Goal: Task Accomplishment & Management: Manage account settings

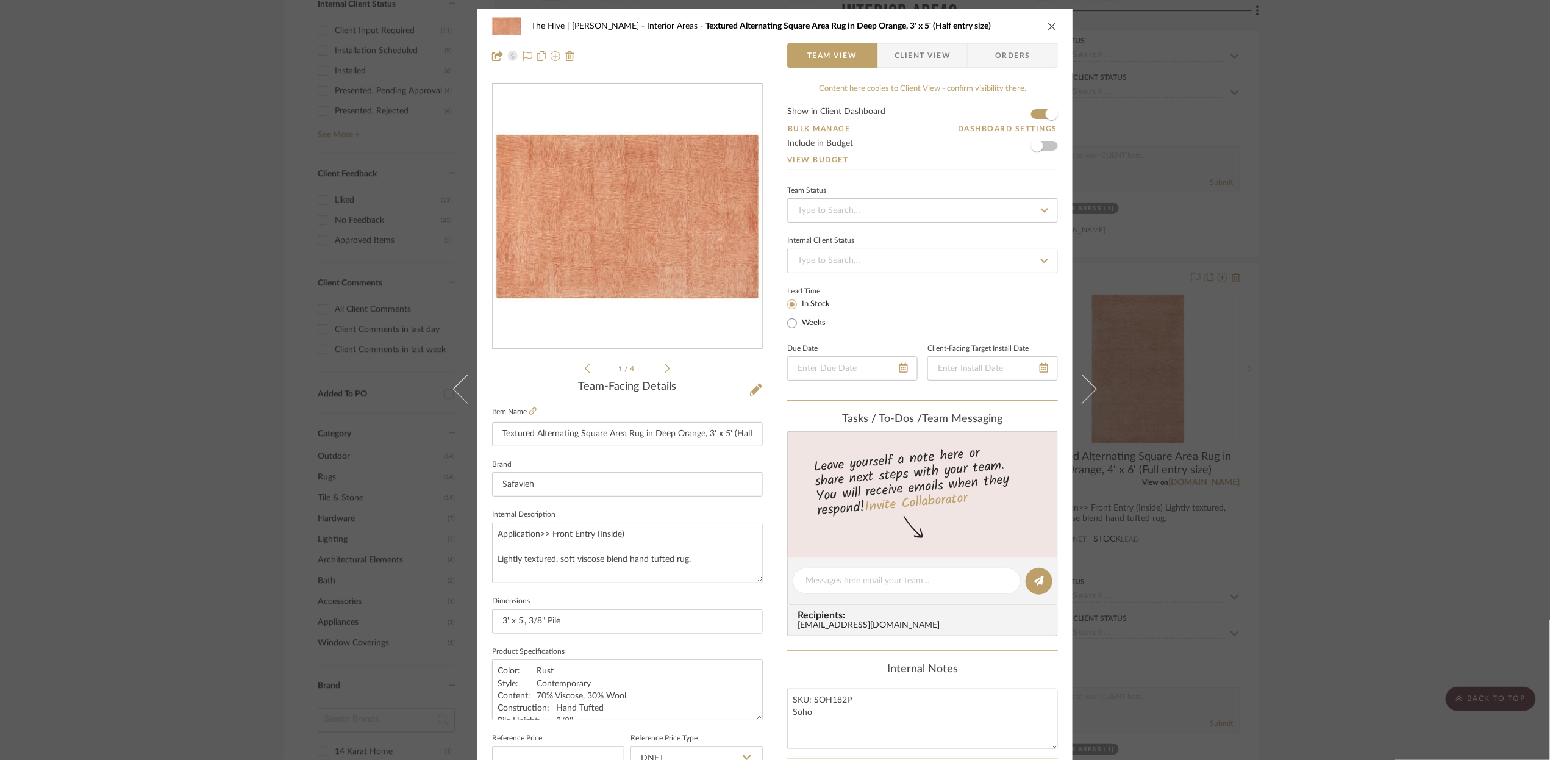
click at [1048, 24] on icon "close" at bounding box center [1053, 26] width 10 height 10
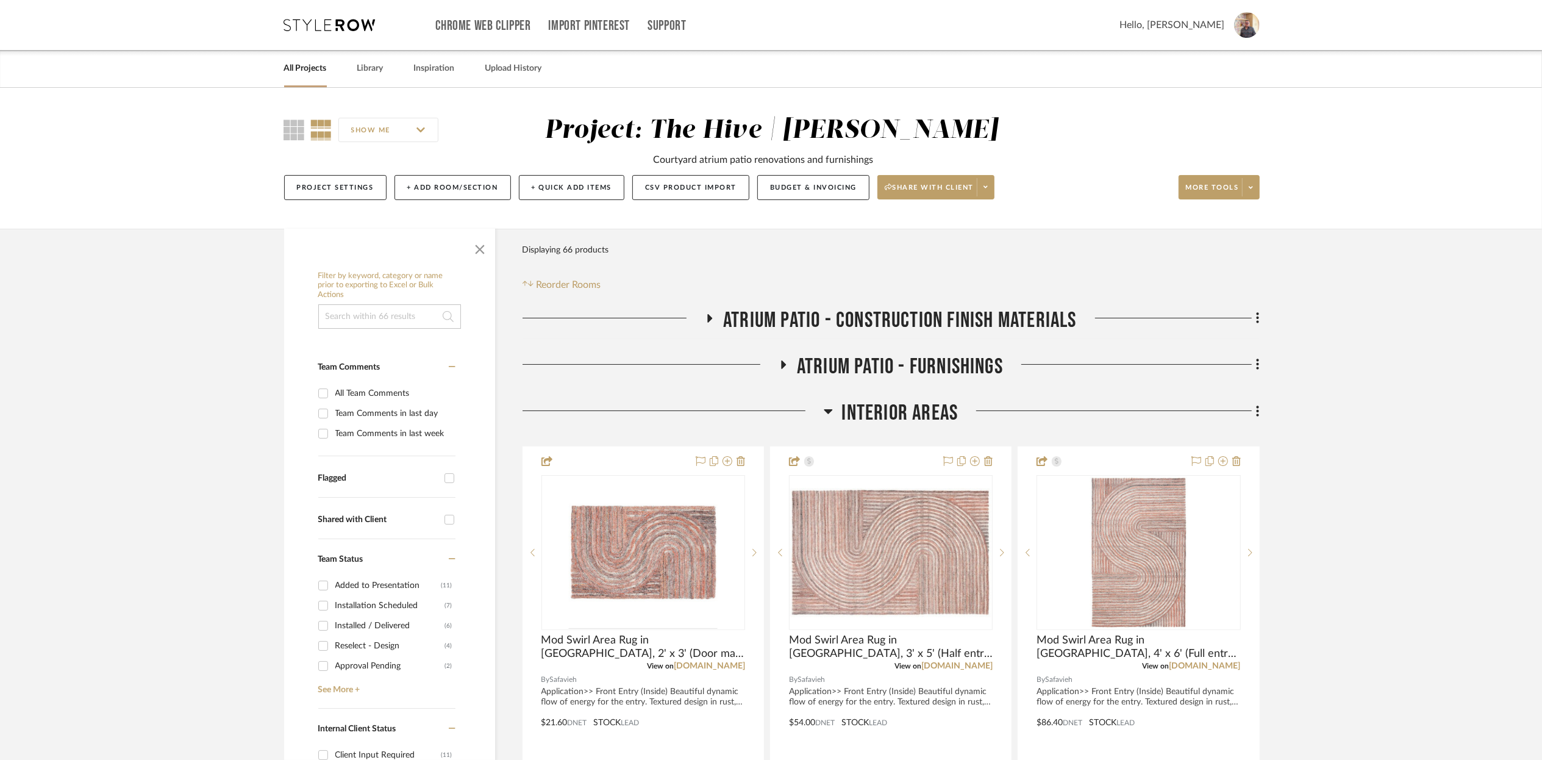
click at [448, 520] on input "Shared with Client" at bounding box center [450, 520] width 20 height 20
checkbox input "true"
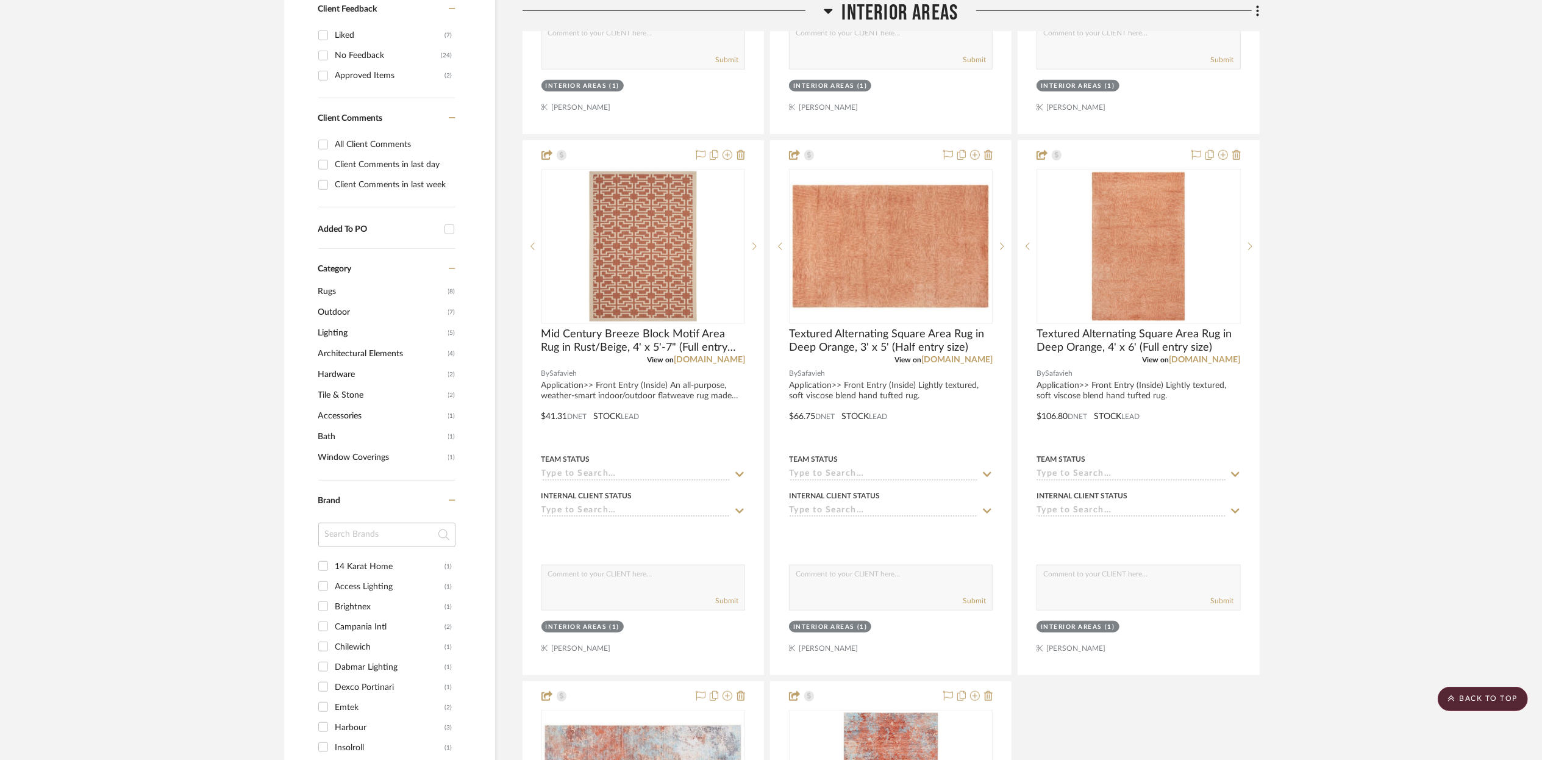
scroll to position [866, 0]
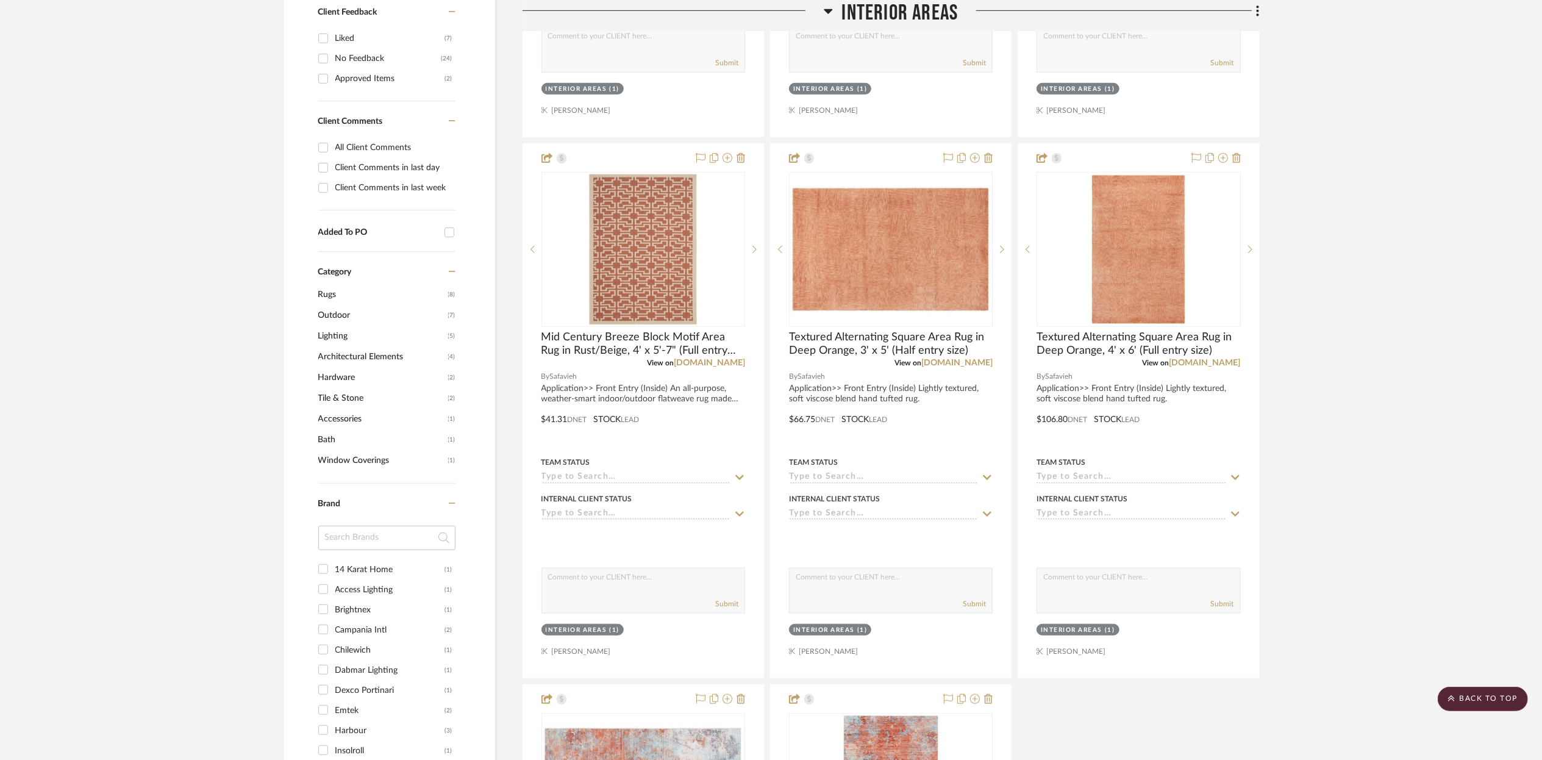
click at [322, 168] on input "Client Comments in last day" at bounding box center [323, 168] width 20 height 20
checkbox input "true"
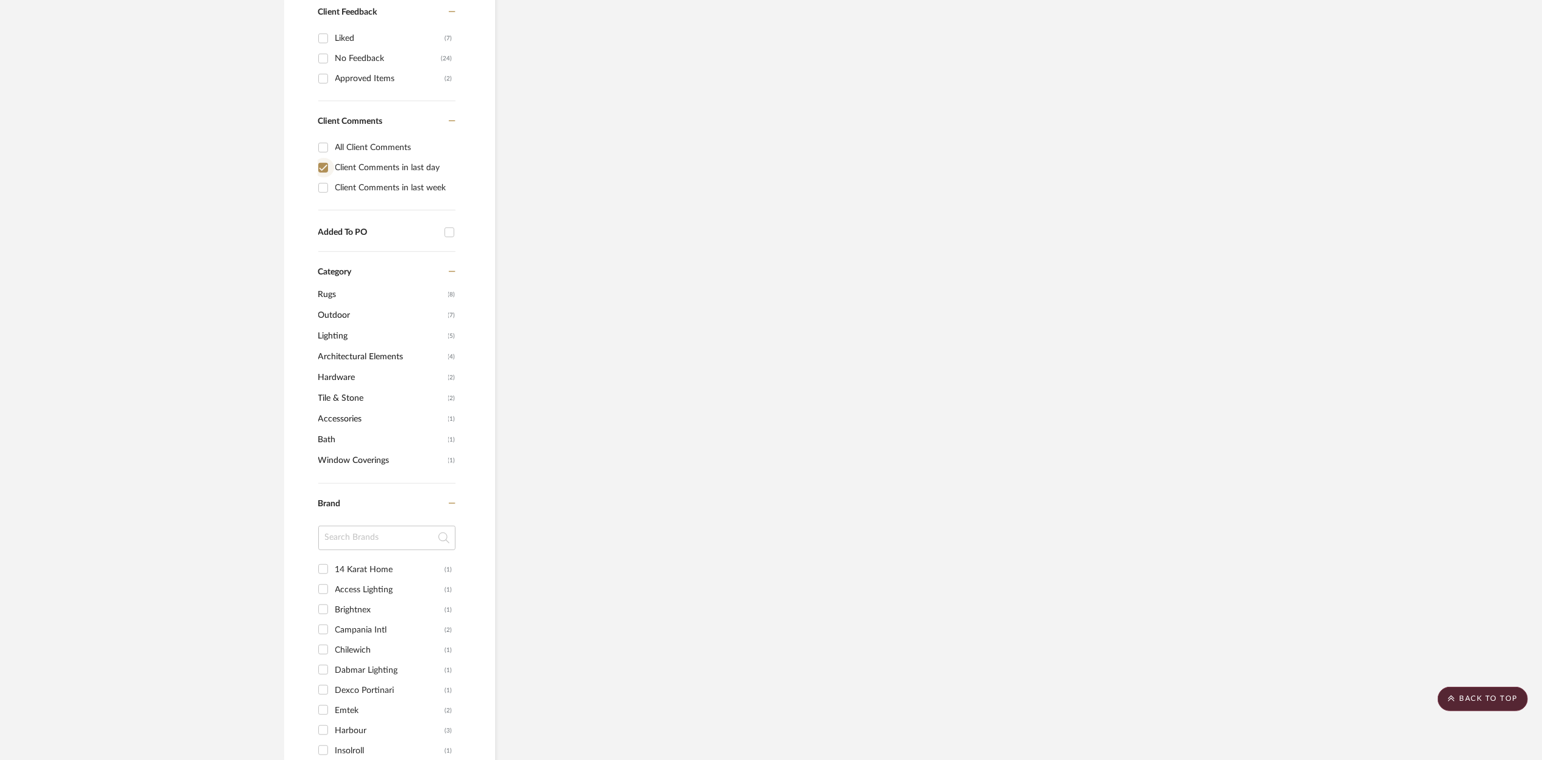
scroll to position [188, 0]
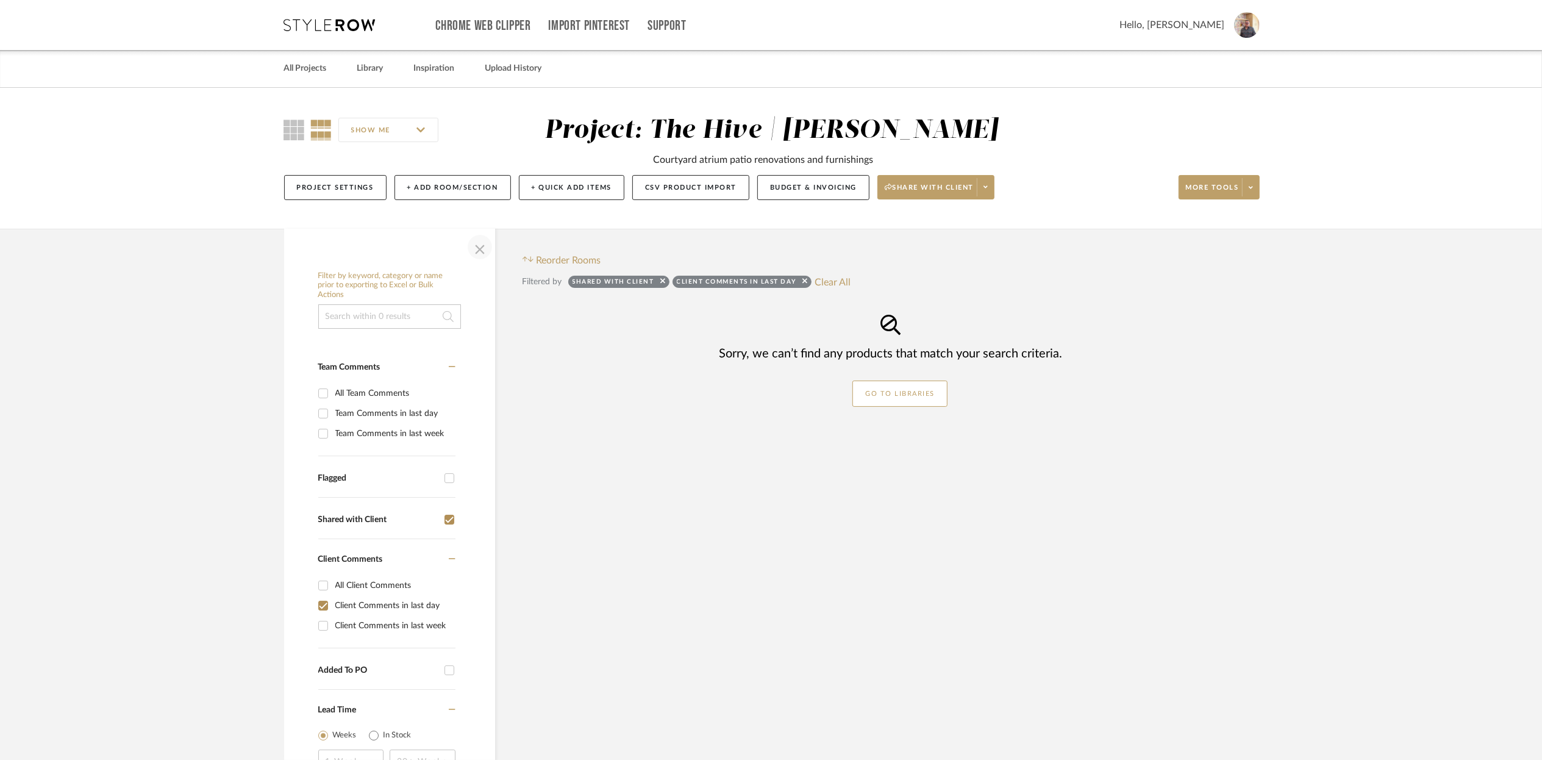
click at [479, 245] on span "button" at bounding box center [479, 246] width 29 height 29
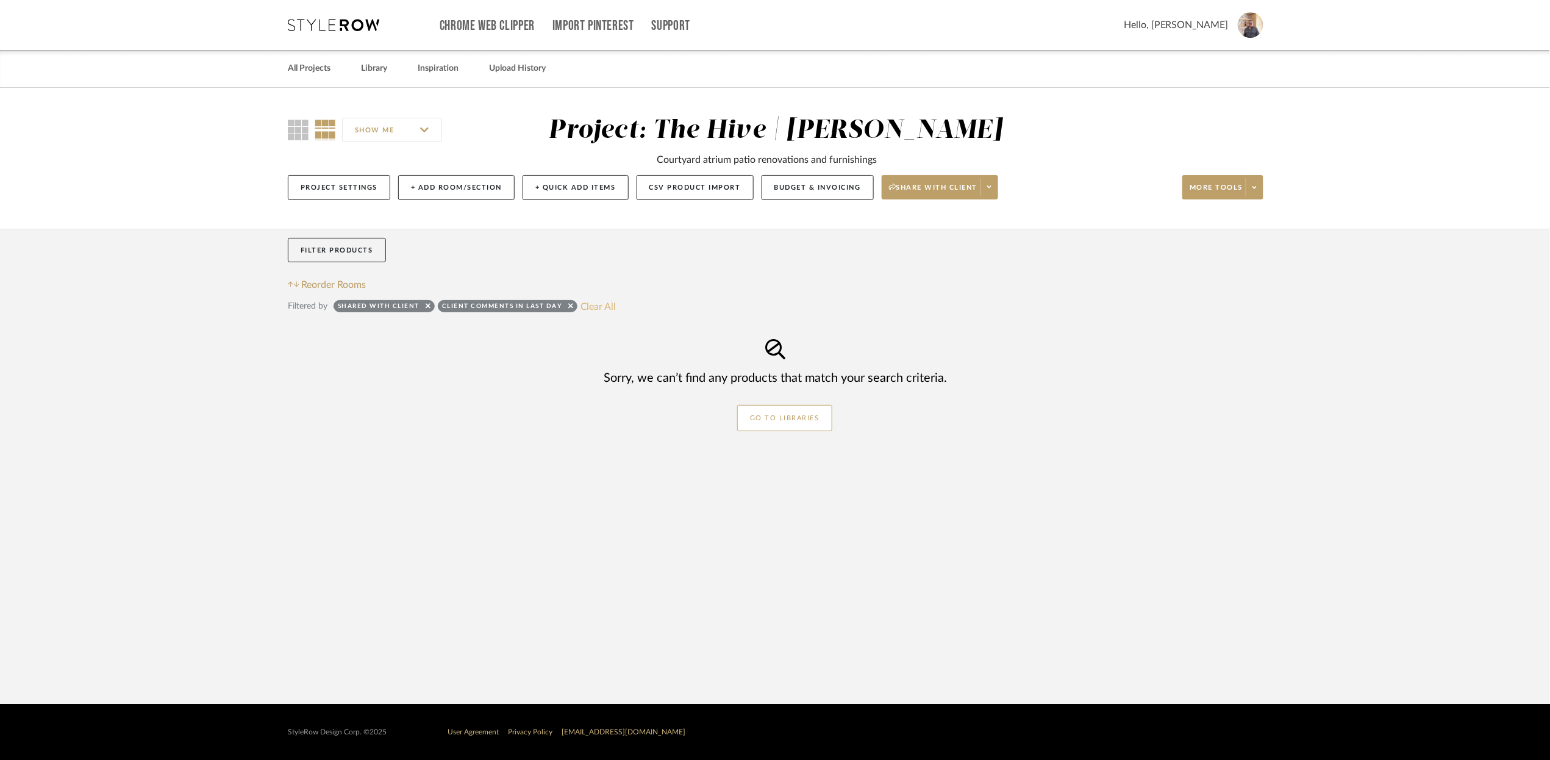
click at [601, 307] on button "Clear All" at bounding box center [598, 306] width 36 height 16
checkbox input "false"
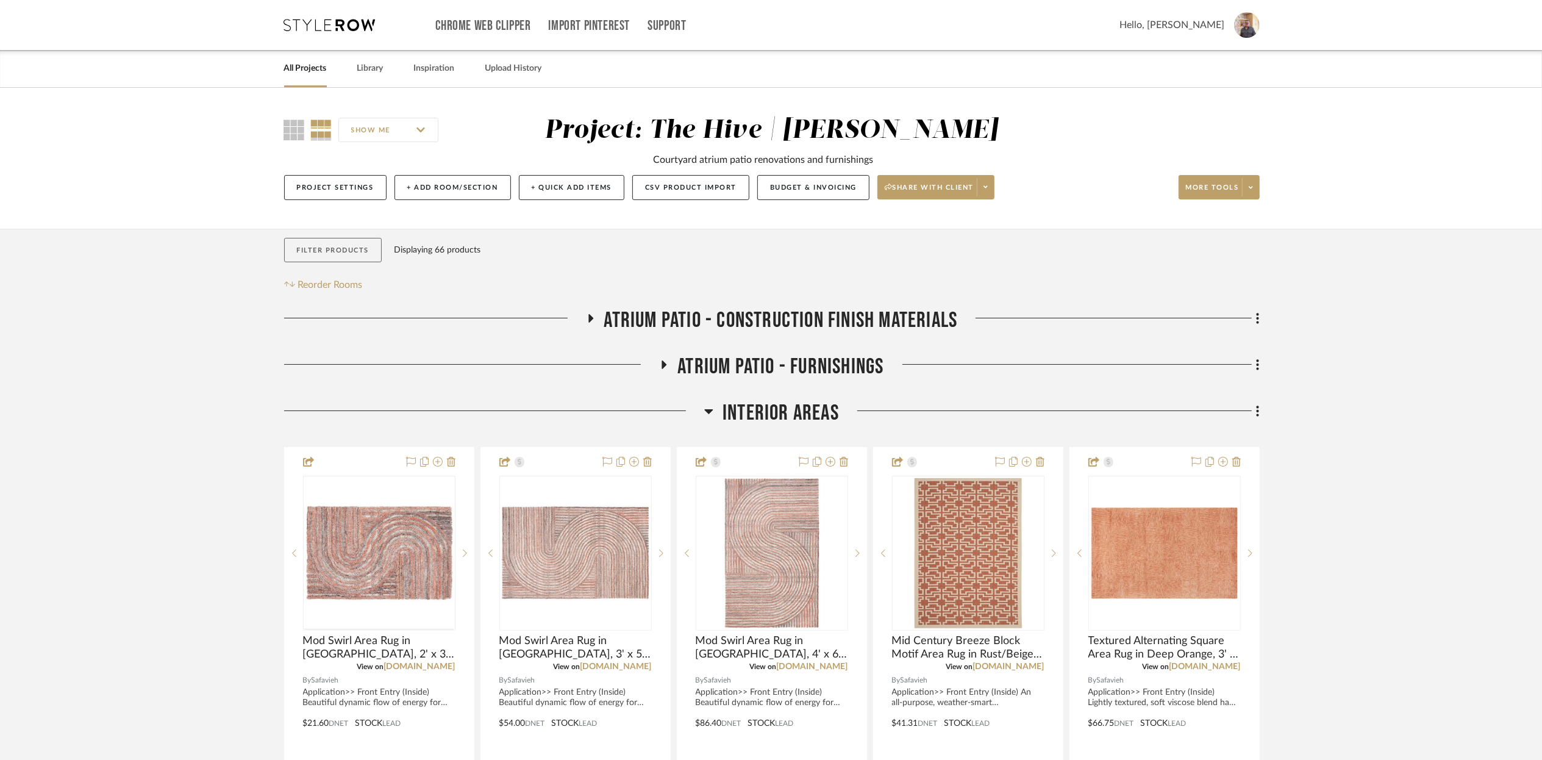
click at [313, 252] on button "Filter Products" at bounding box center [333, 250] width 98 height 25
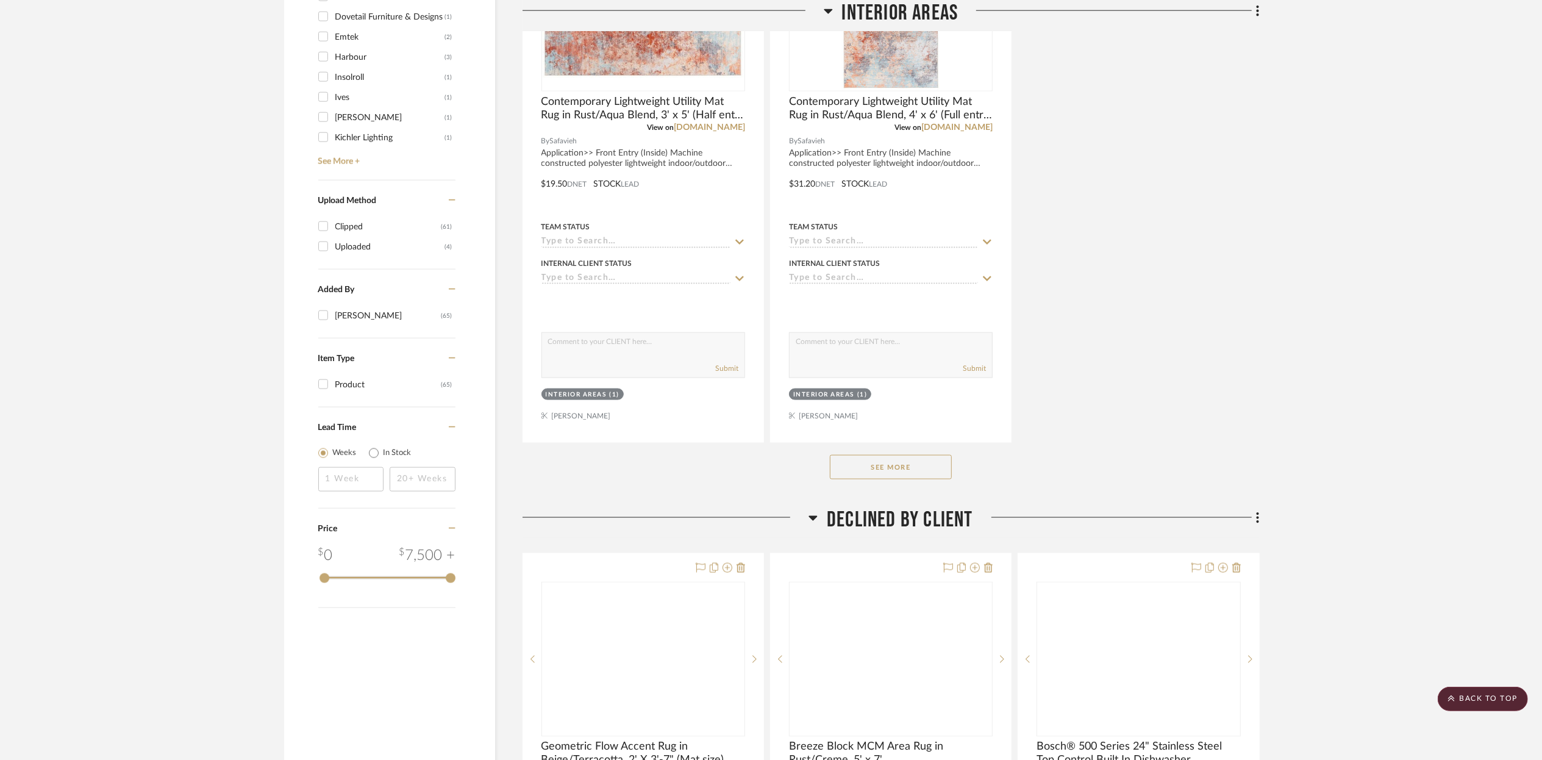
scroll to position [1750, 0]
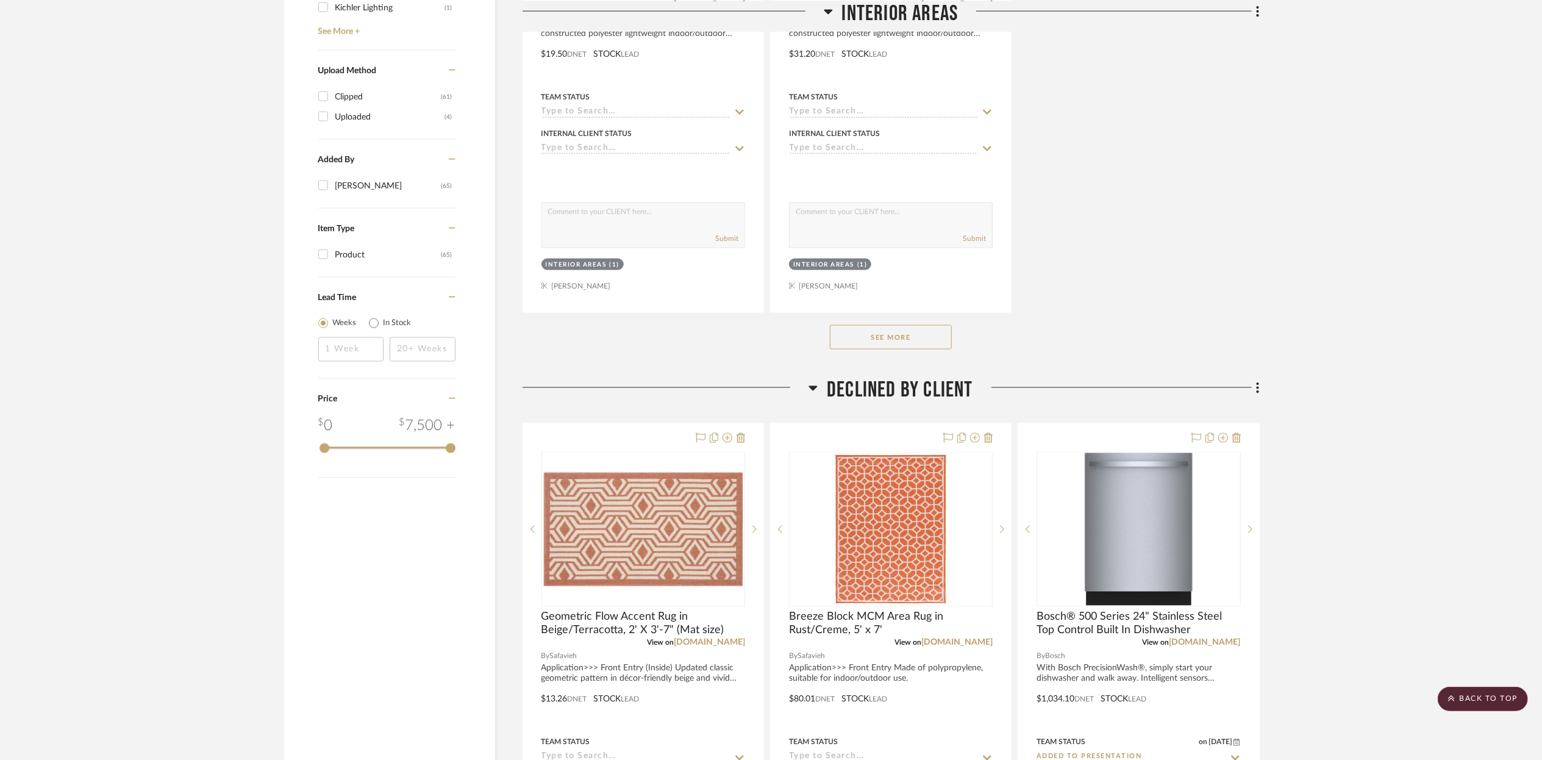
click at [890, 335] on button "See More" at bounding box center [891, 337] width 122 height 24
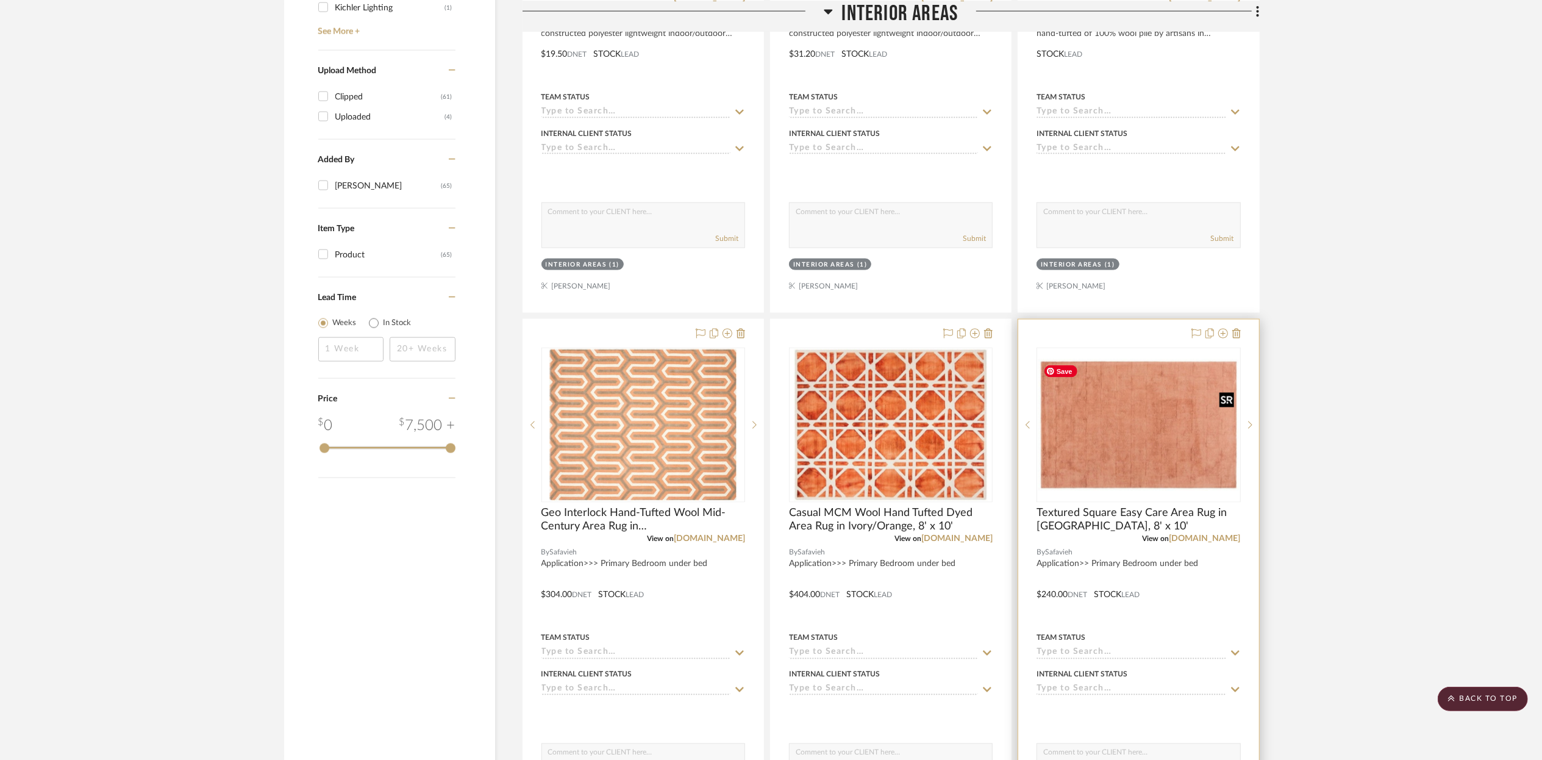
click at [1123, 440] on img "0" at bounding box center [1138, 425] width 201 height 132
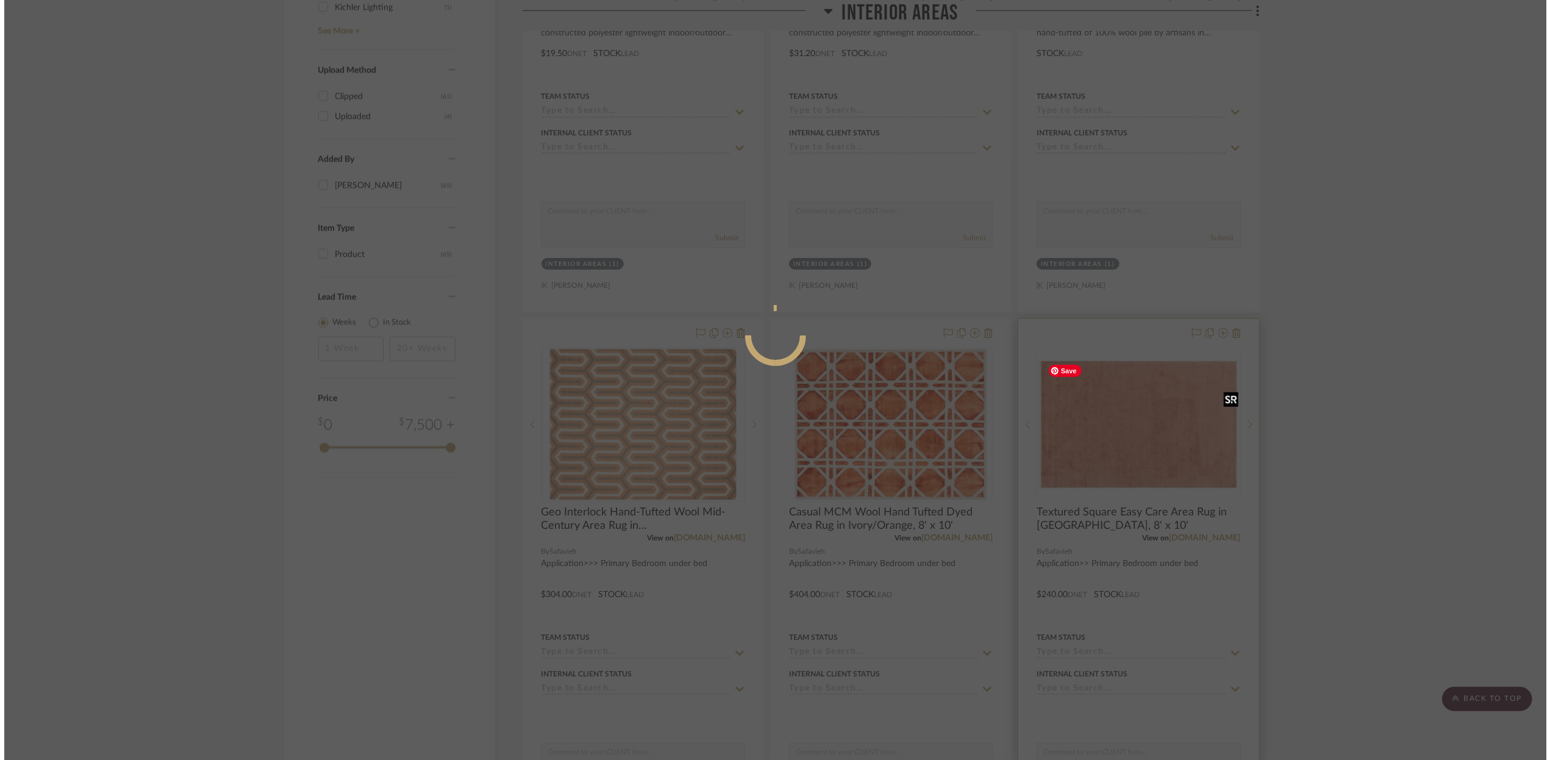
scroll to position [0, 0]
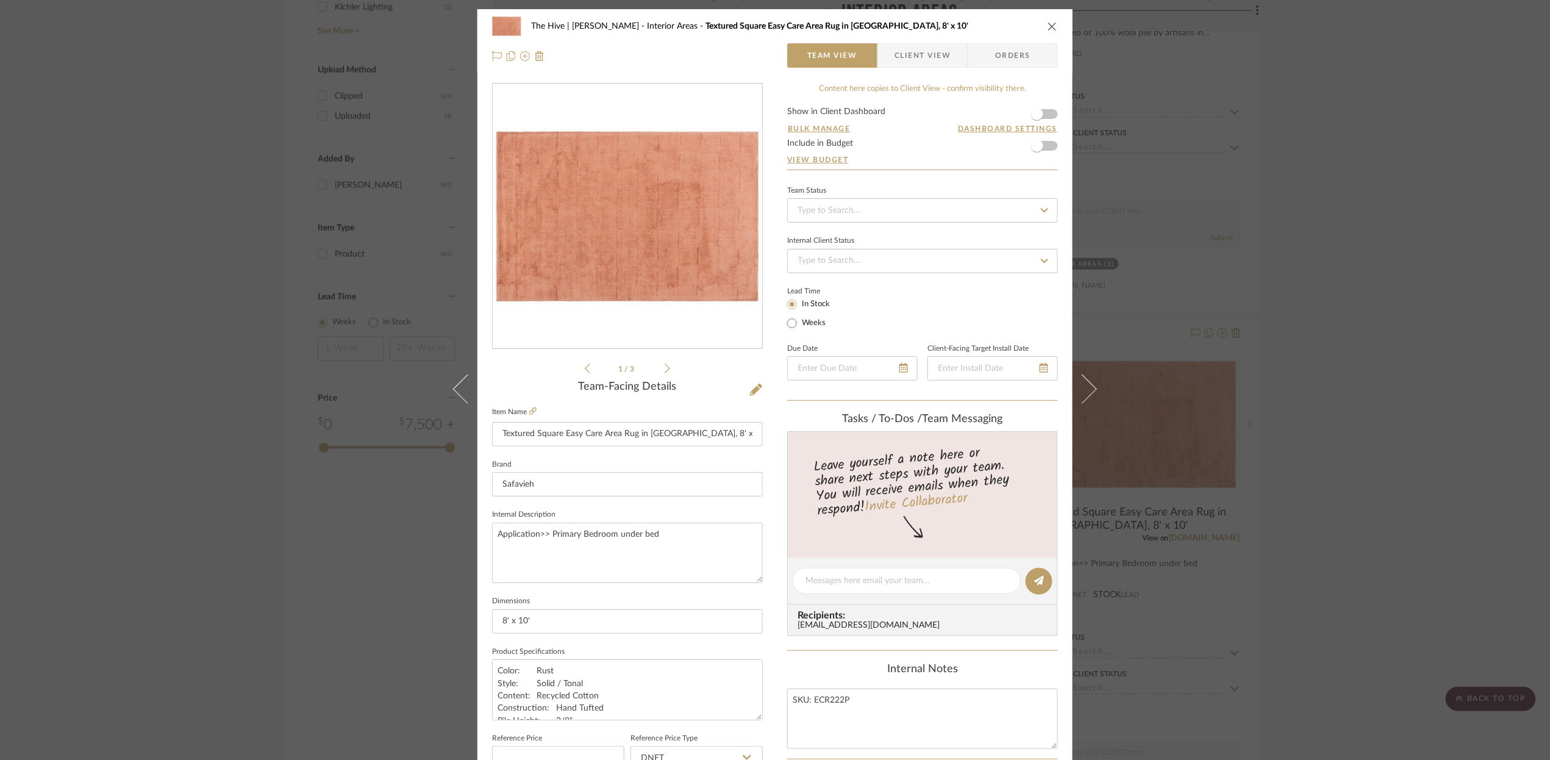
click at [1048, 26] on icon "close" at bounding box center [1053, 26] width 10 height 10
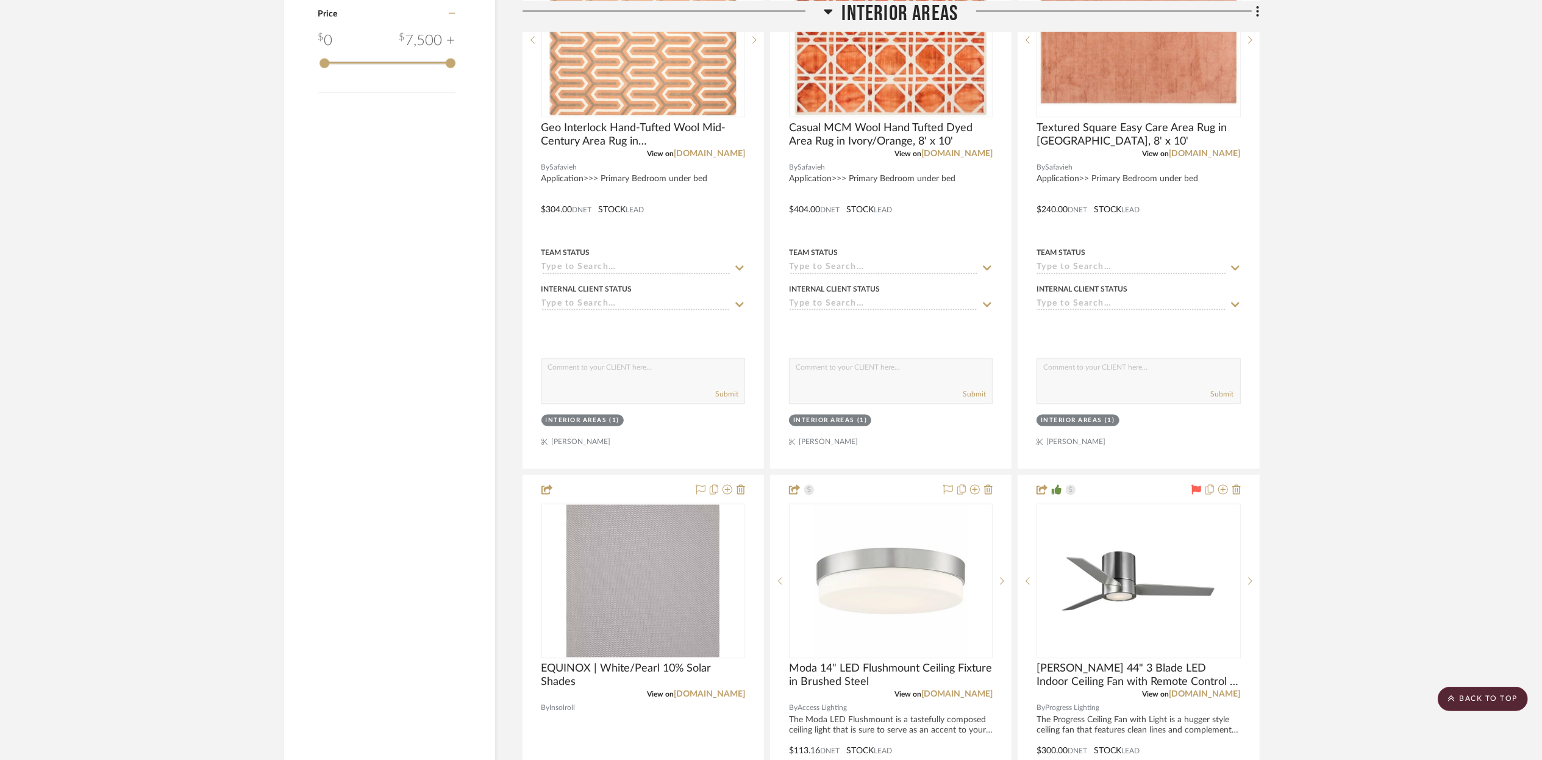
scroll to position [1680, 0]
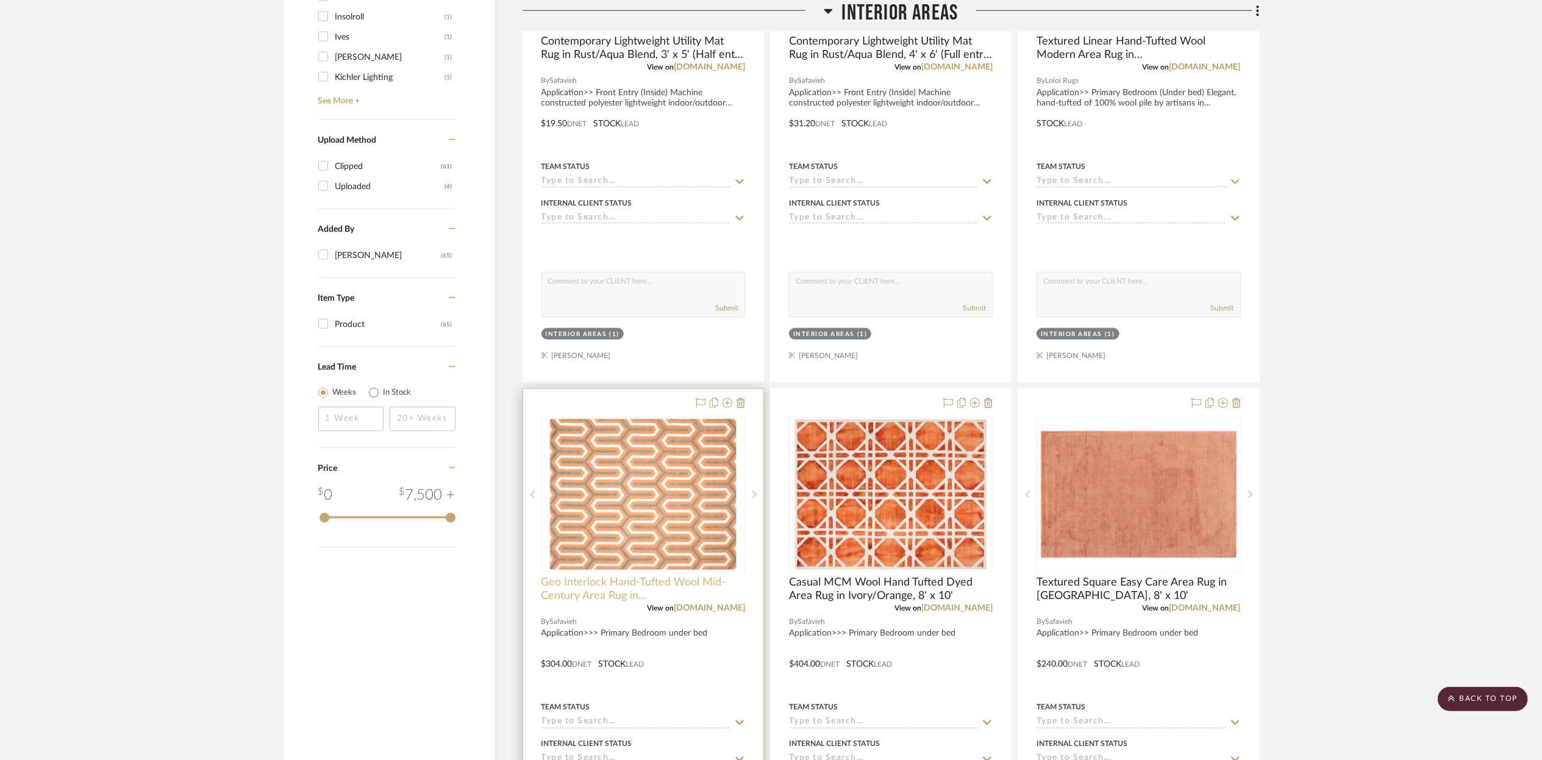
click at [573, 582] on span "Geo Interlock Hand-Tufted Wool Mid-Century Area Rug in [GEOGRAPHIC_DATA]/Grey, …" at bounding box center [643, 589] width 204 height 27
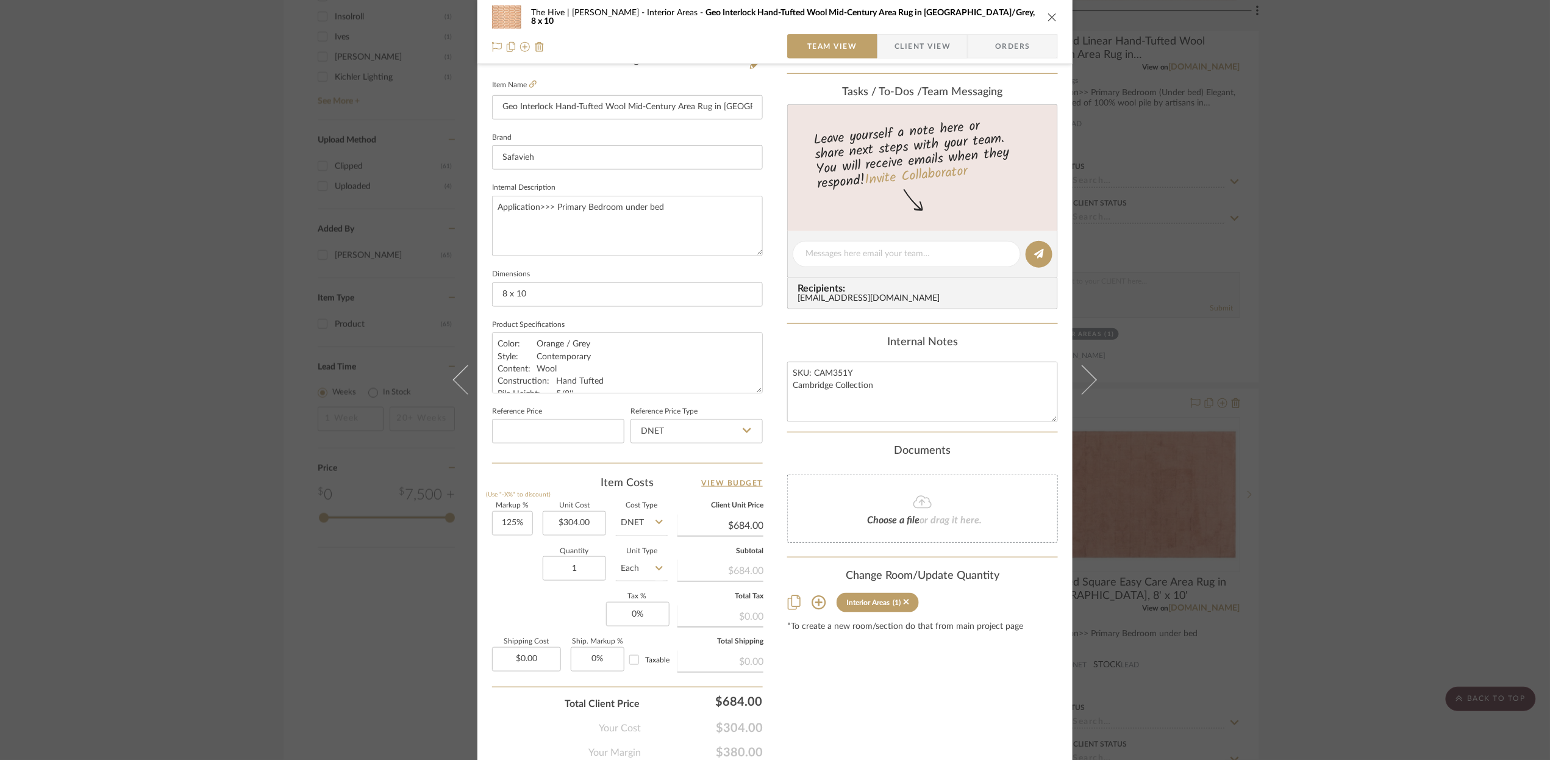
scroll to position [373, 0]
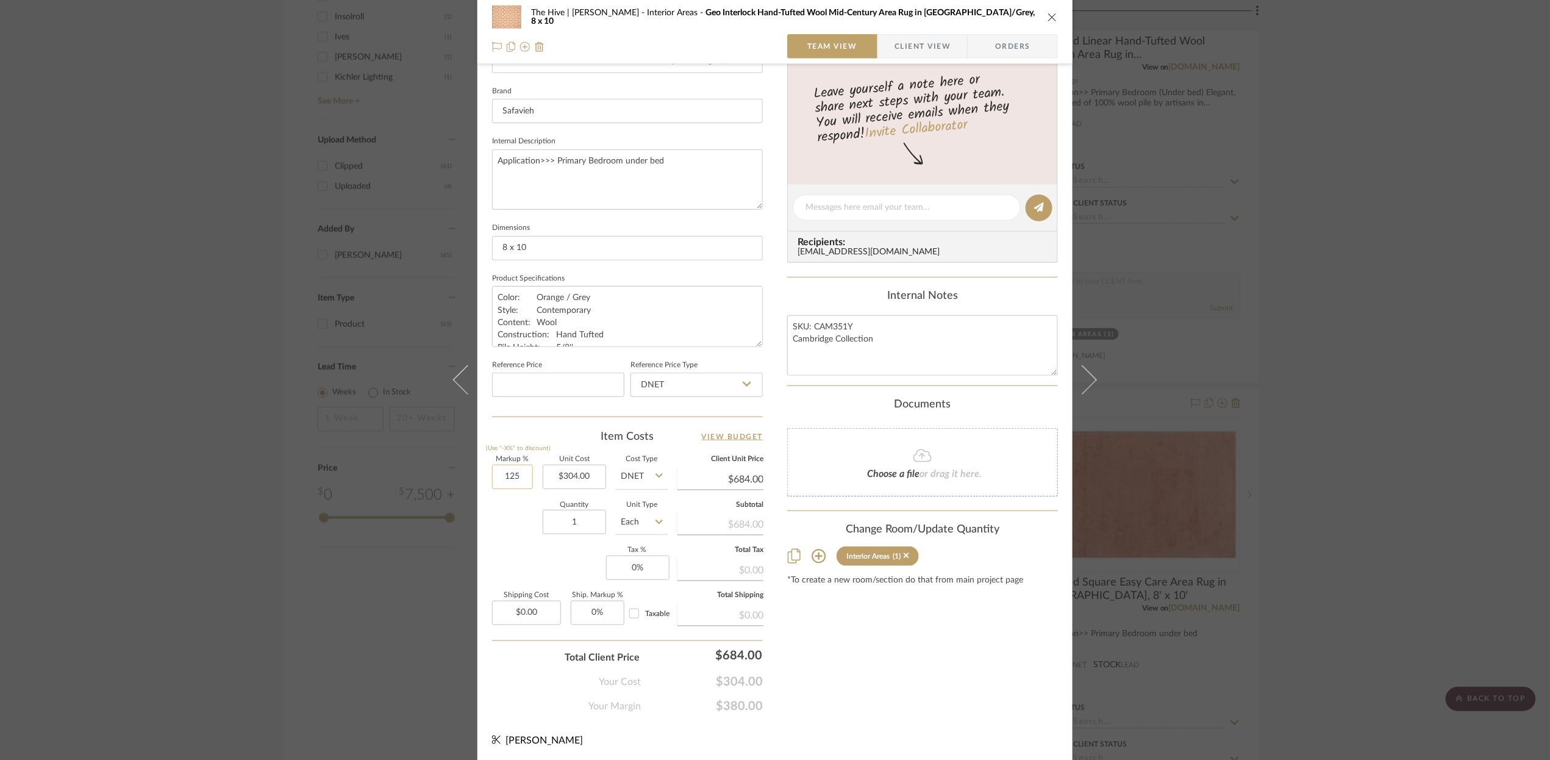
click at [499, 475] on input "125" at bounding box center [512, 477] width 41 height 24
click at [499, 476] on input "125" at bounding box center [512, 477] width 41 height 24
click at [501, 477] on input "125" at bounding box center [512, 477] width 41 height 24
type input "175%"
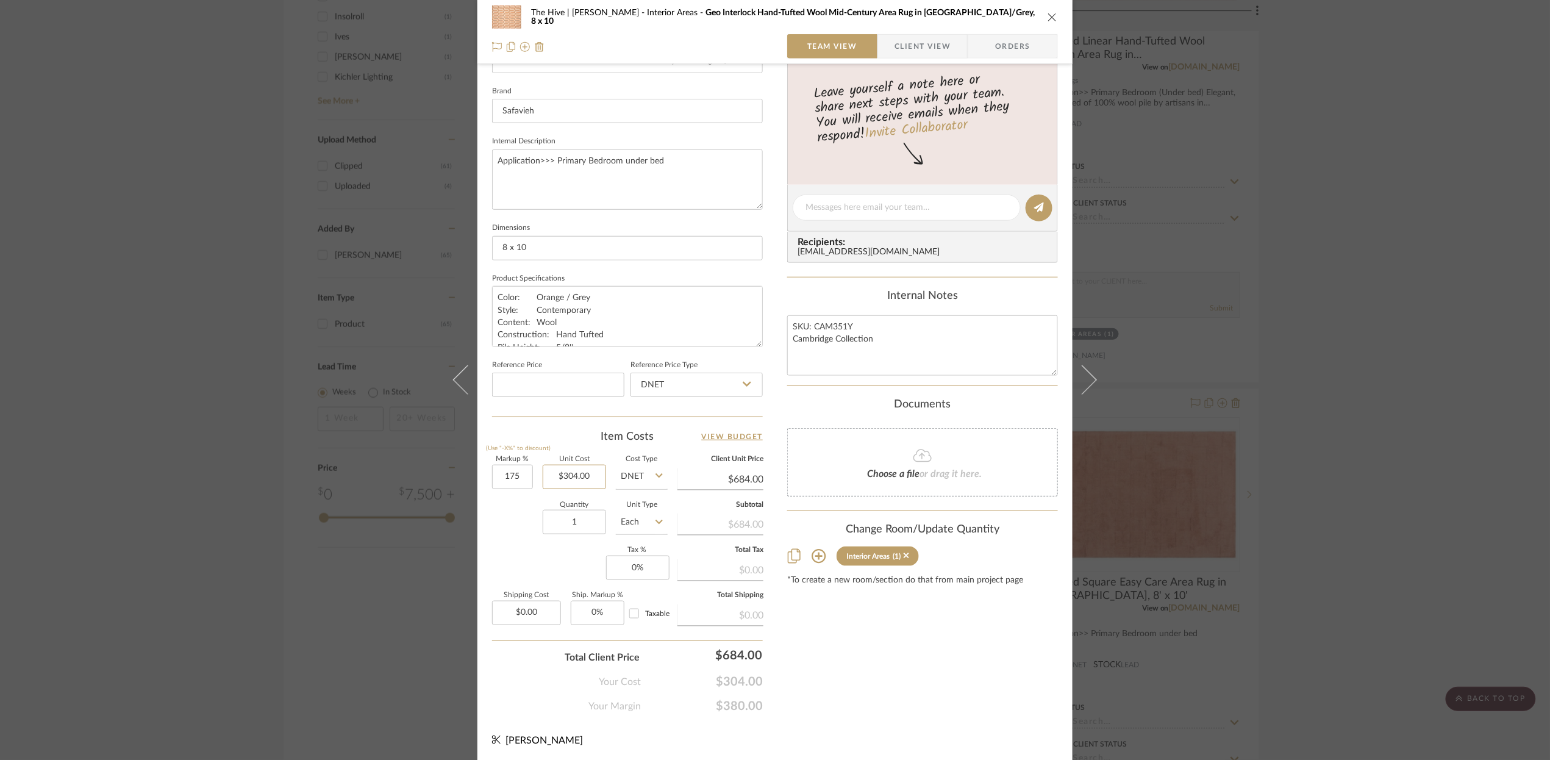
type input "304.00"
type input "$836.00"
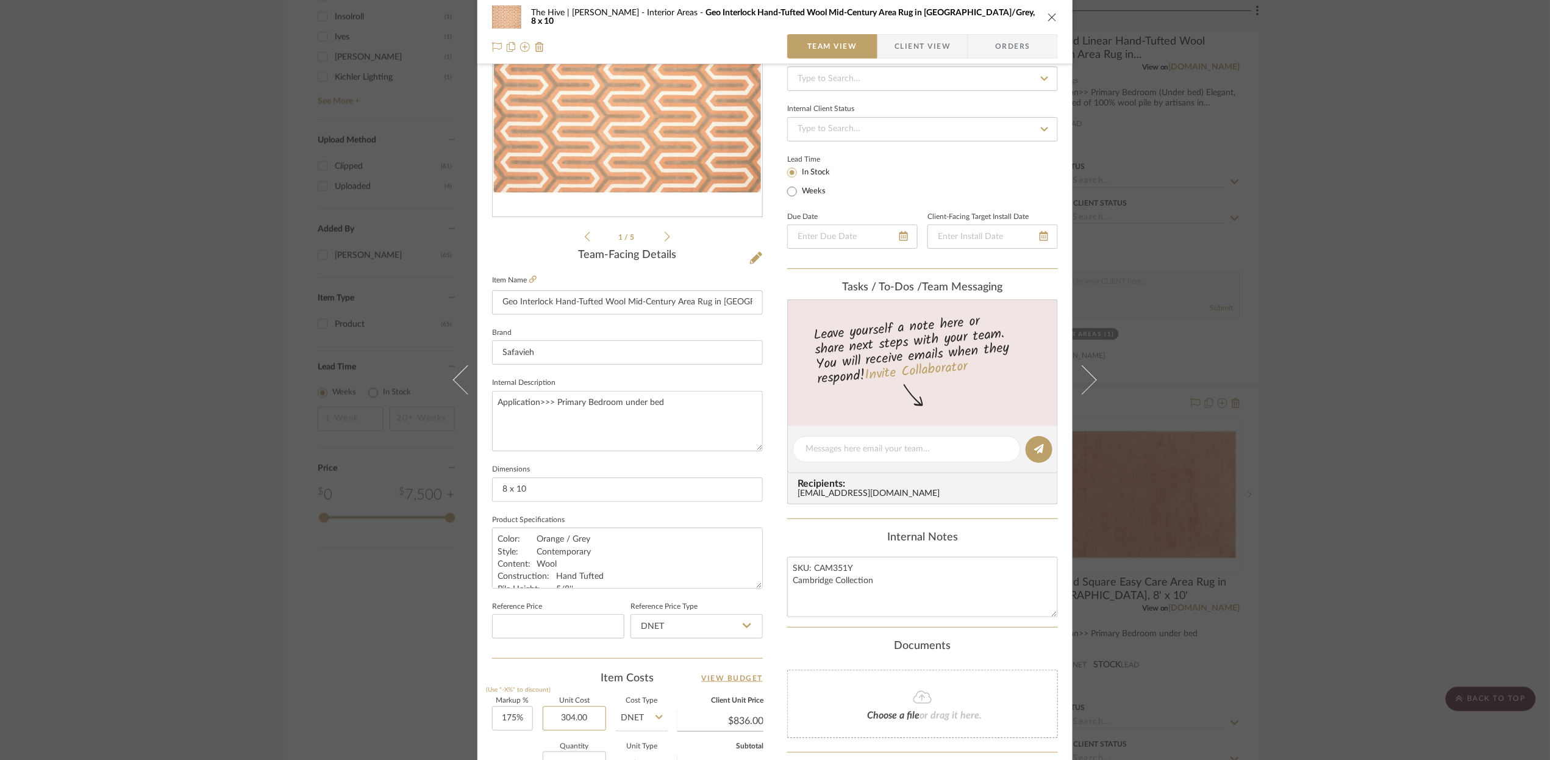
scroll to position [0, 0]
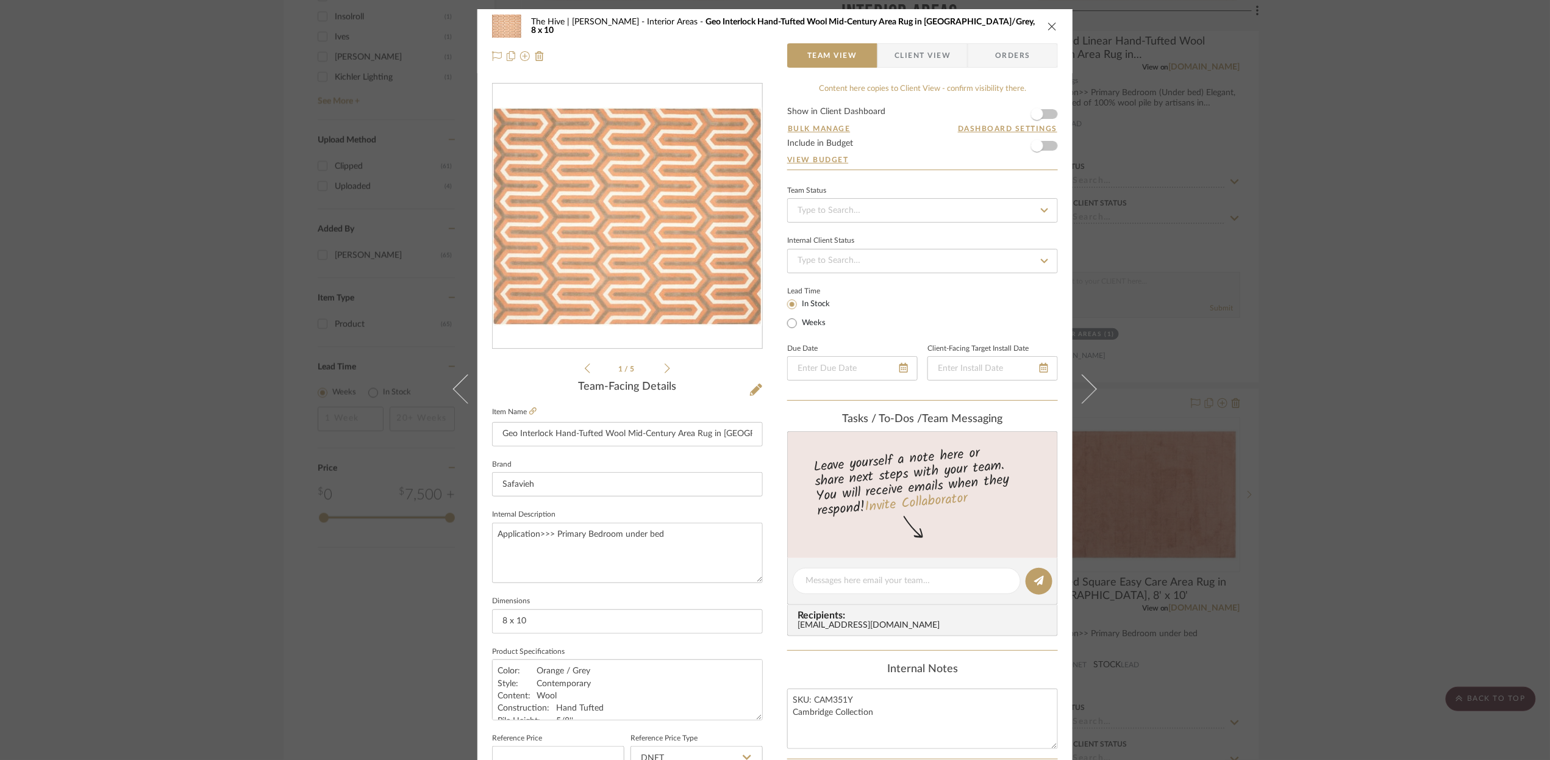
type input "$304.00"
click at [665, 368] on icon at bounding box center [667, 368] width 5 height 11
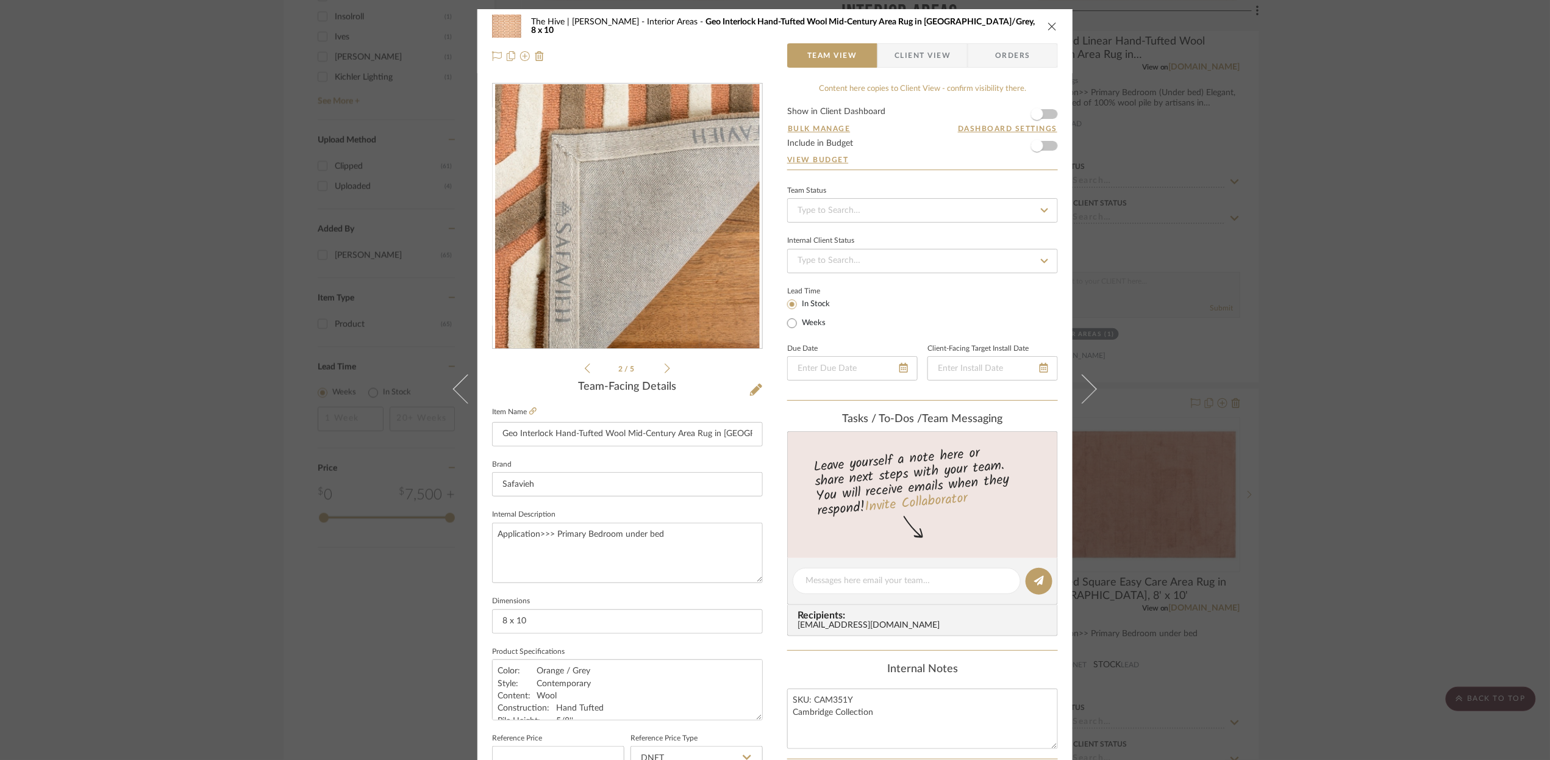
click at [665, 368] on icon at bounding box center [667, 368] width 5 height 11
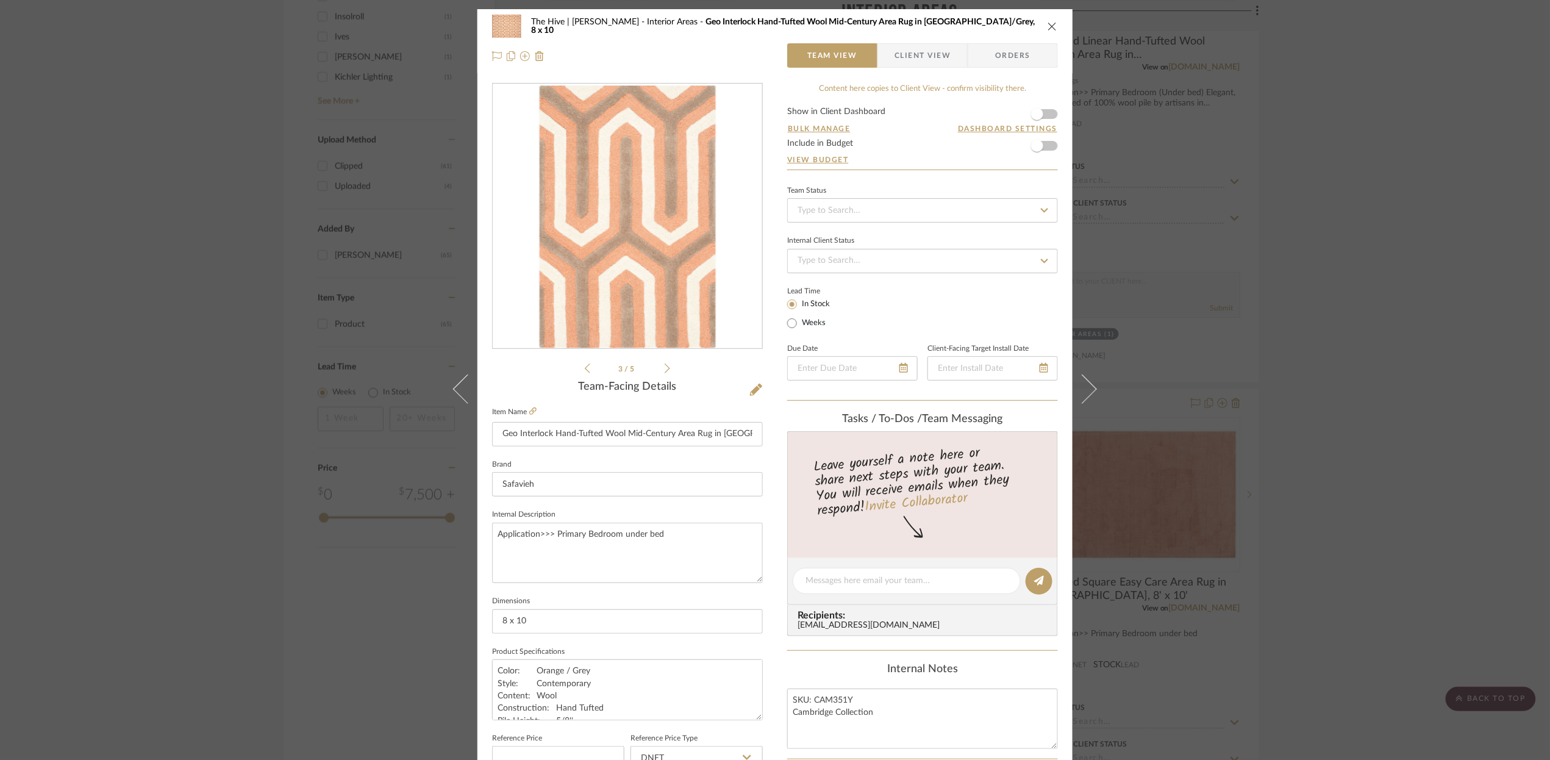
click at [665, 368] on icon at bounding box center [667, 368] width 5 height 11
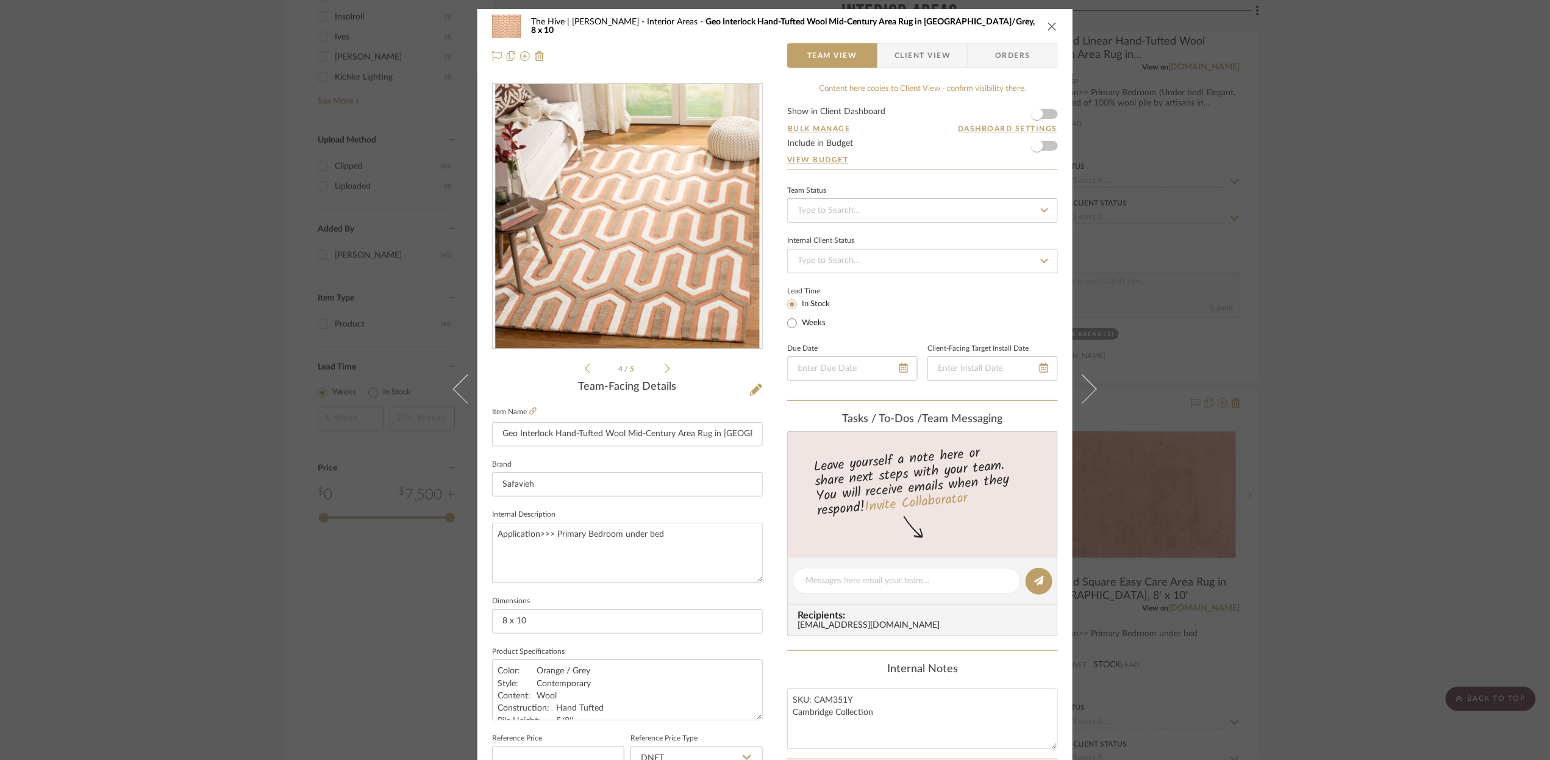
click at [665, 368] on icon at bounding box center [667, 368] width 5 height 11
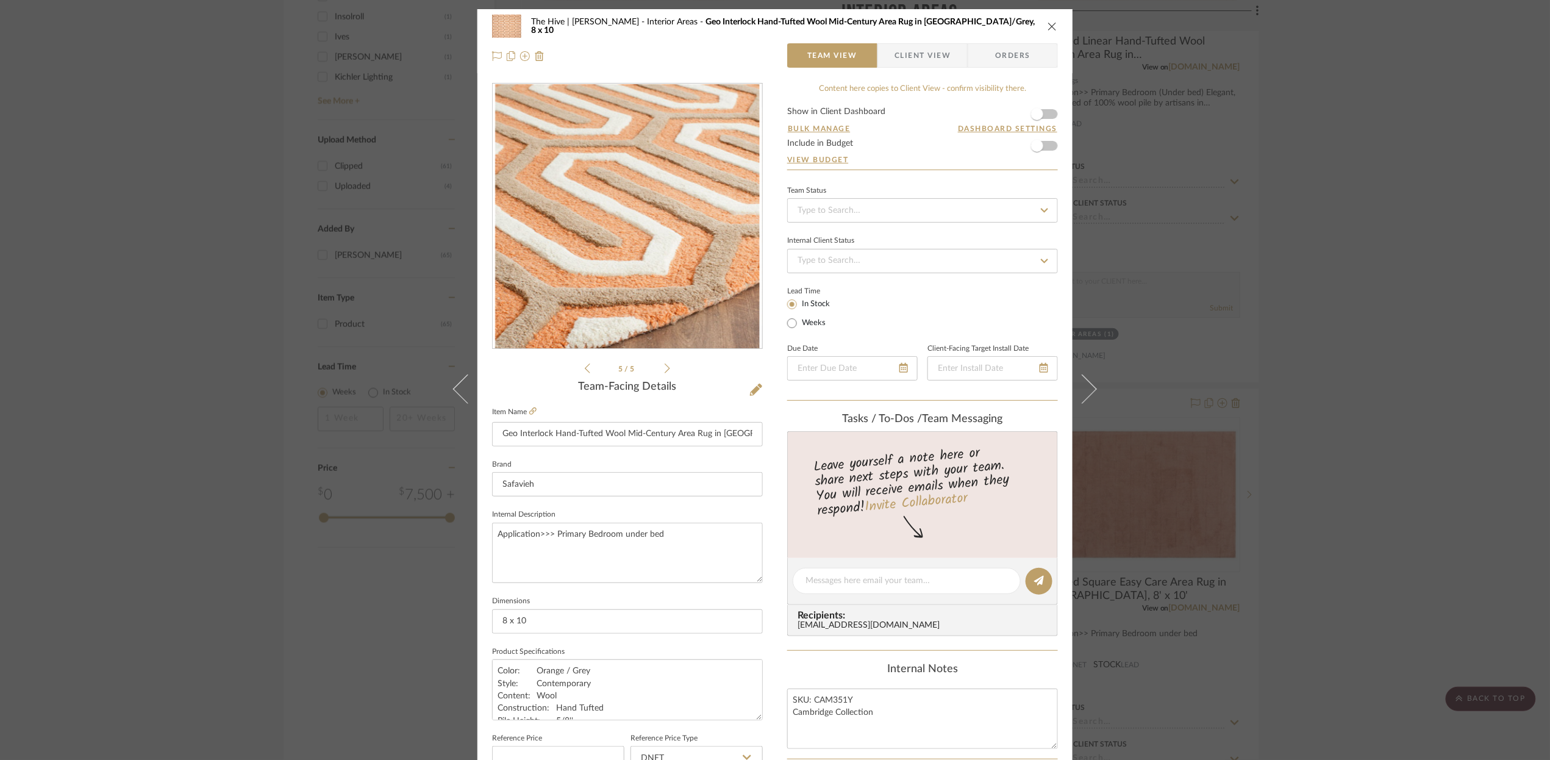
click at [665, 368] on icon at bounding box center [667, 368] width 5 height 11
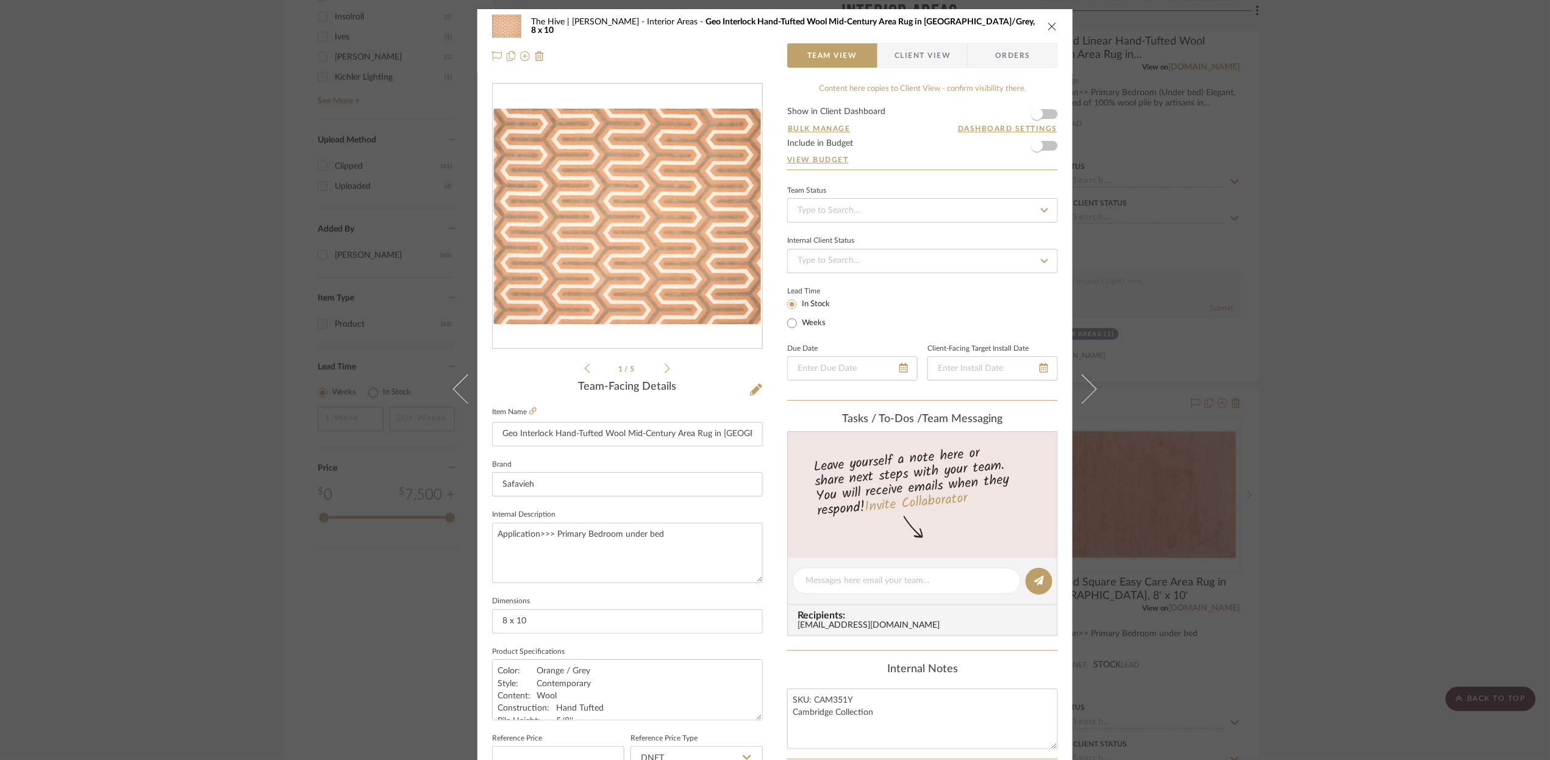
click at [665, 368] on icon at bounding box center [667, 368] width 5 height 11
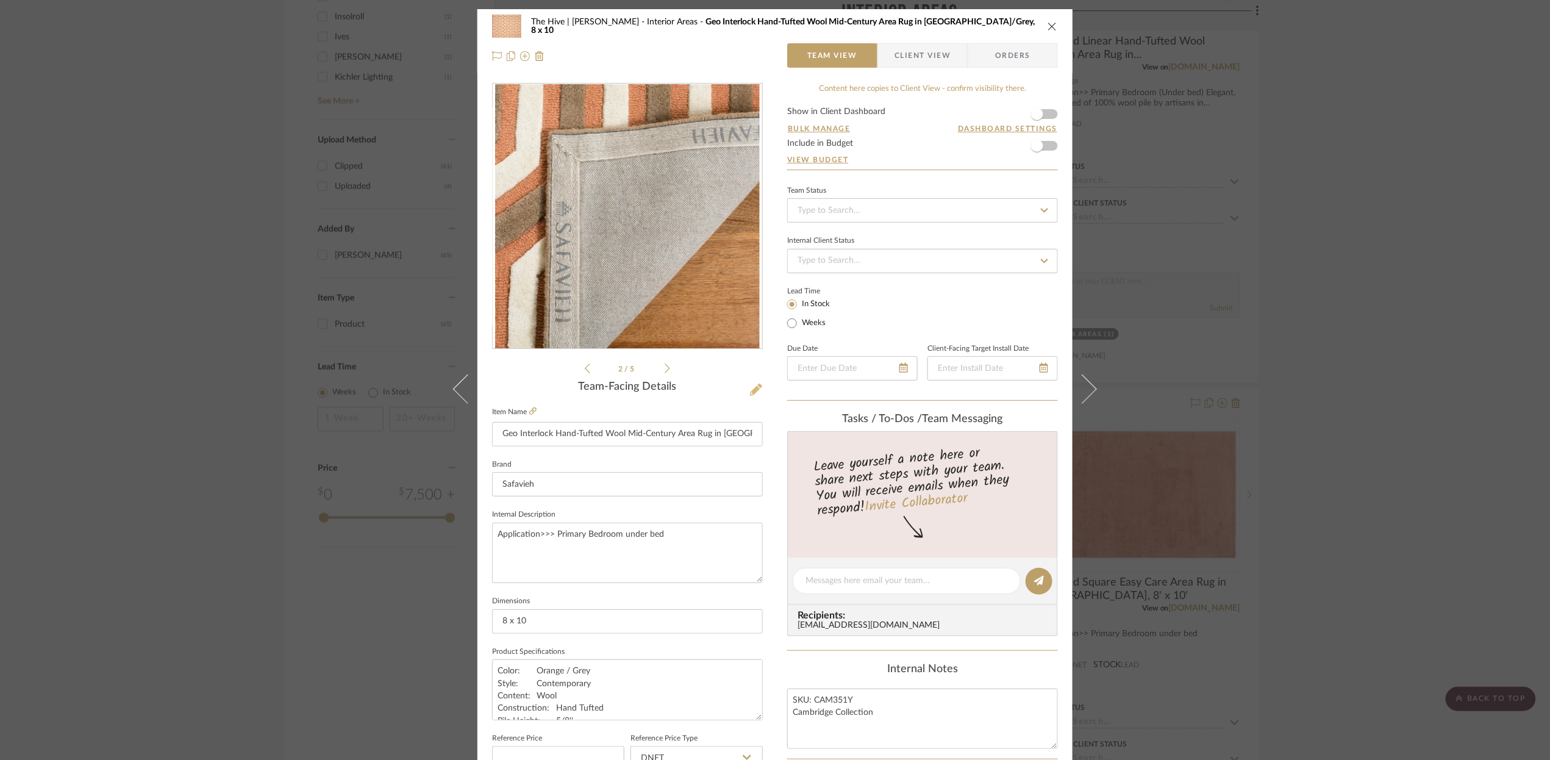
click at [753, 389] on icon at bounding box center [756, 390] width 12 height 12
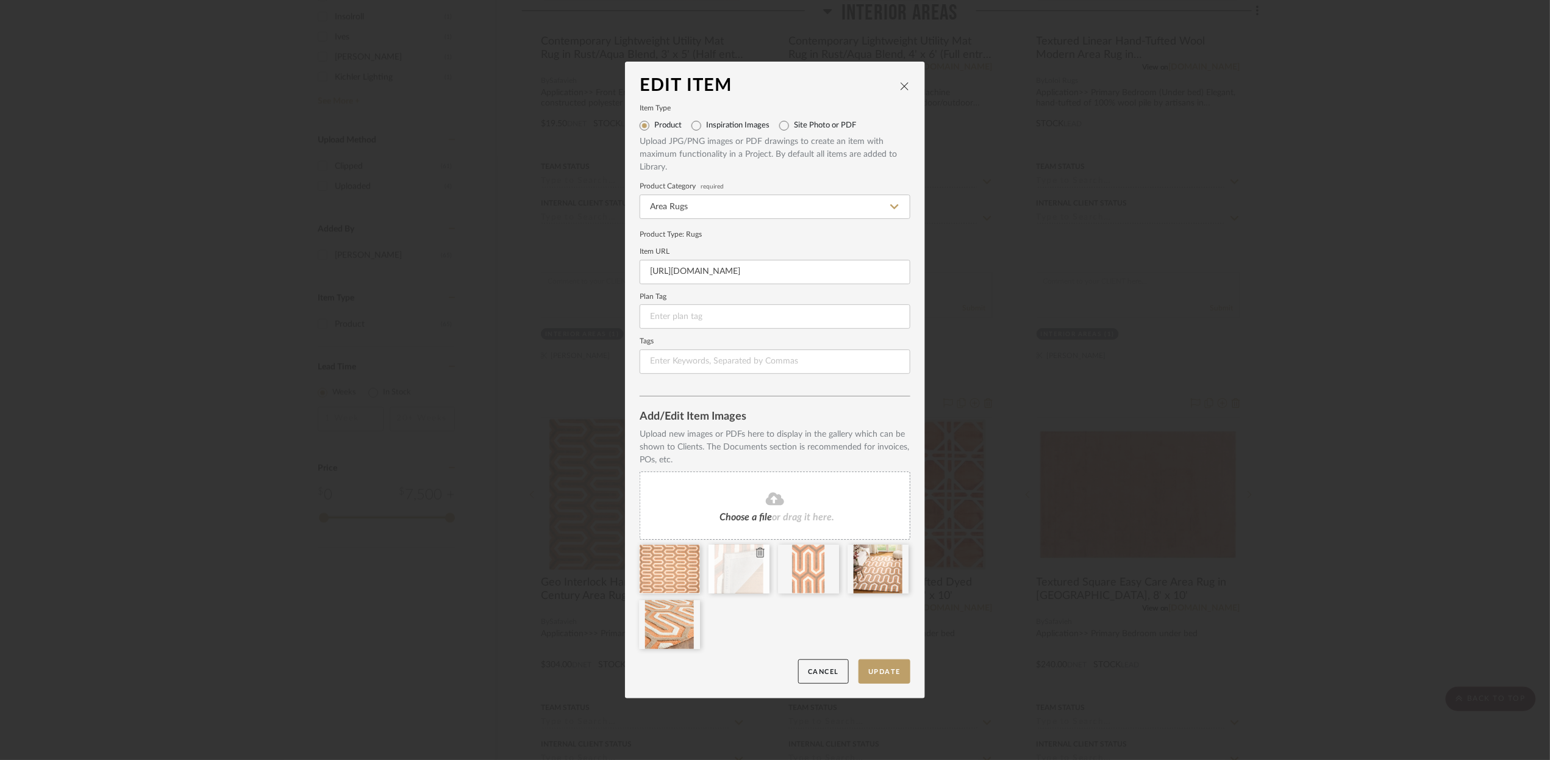
click at [756, 552] on icon at bounding box center [760, 553] width 9 height 10
click at [875, 670] on button "Update" at bounding box center [885, 671] width 52 height 25
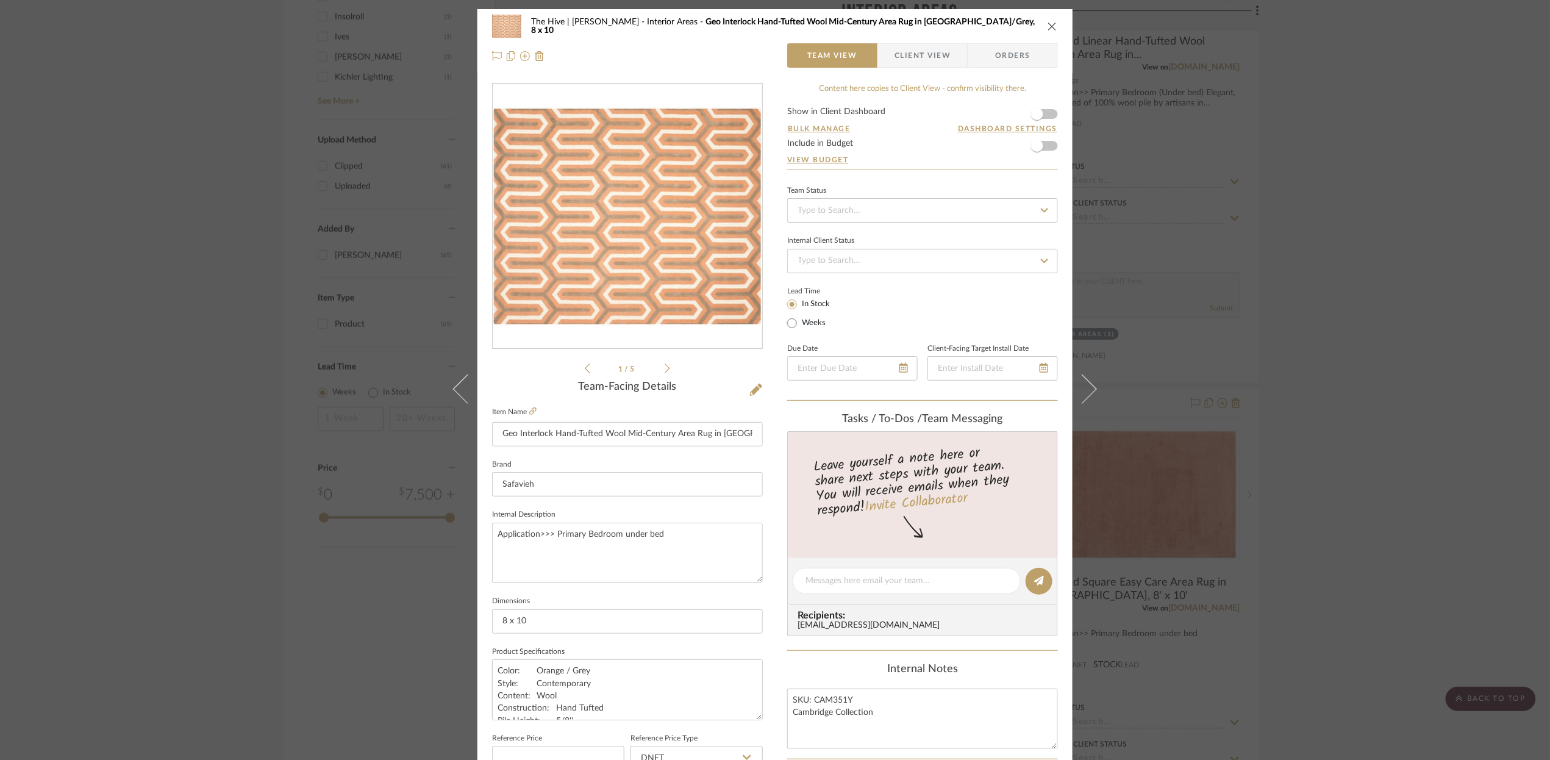
click at [666, 365] on icon at bounding box center [667, 368] width 5 height 11
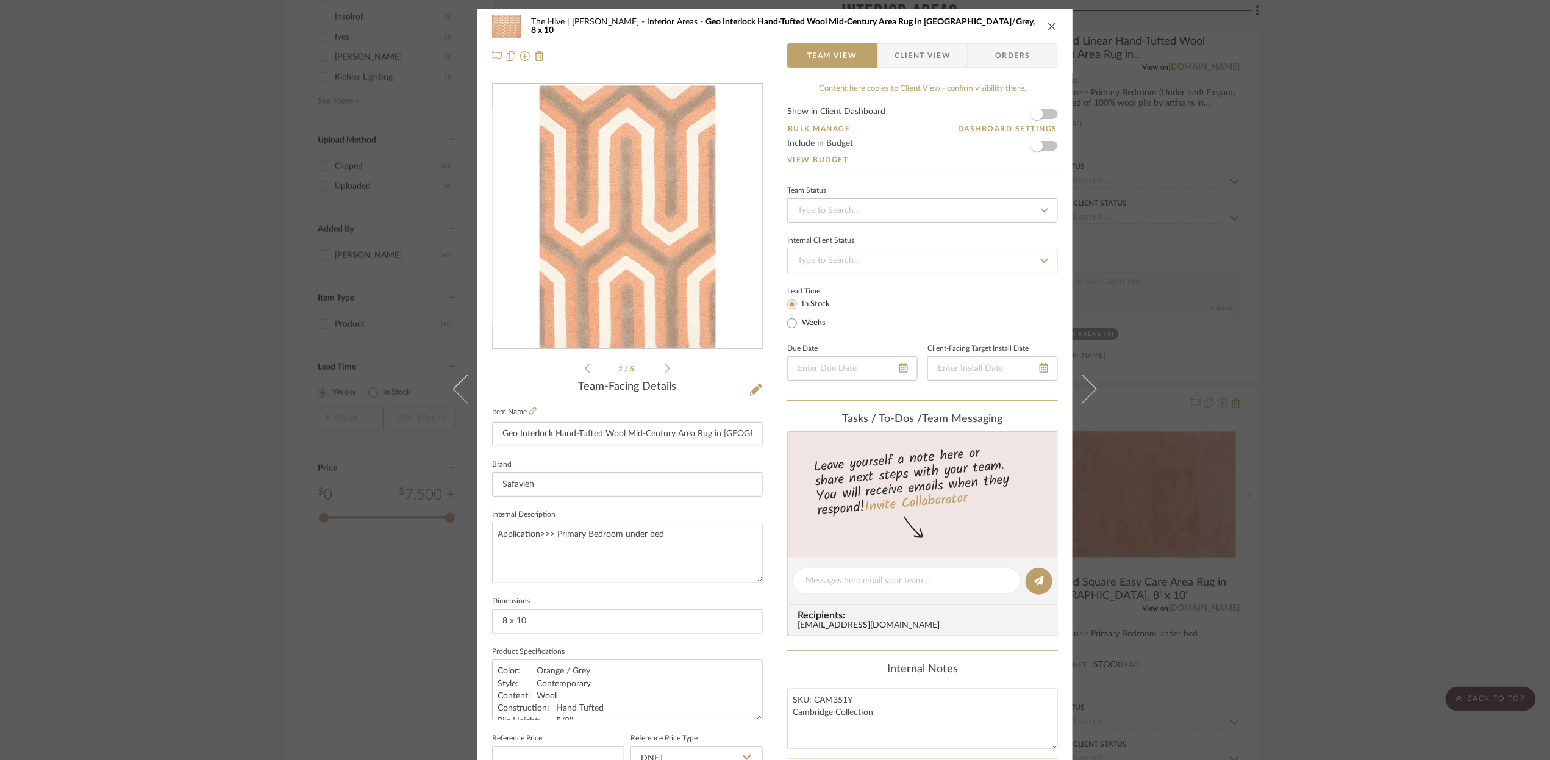
click at [665, 368] on icon at bounding box center [667, 368] width 5 height 11
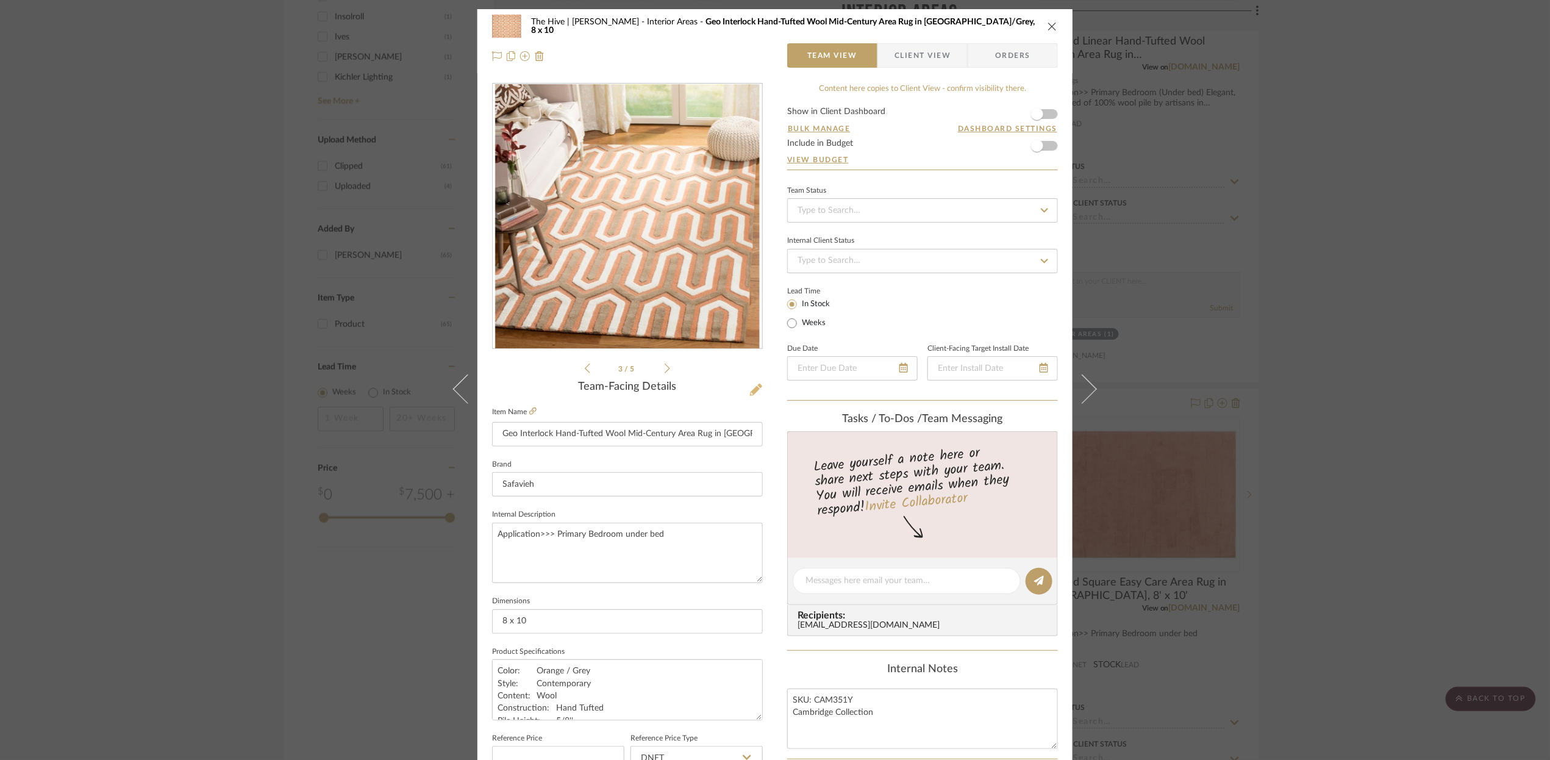
click at [751, 391] on icon at bounding box center [756, 390] width 12 height 12
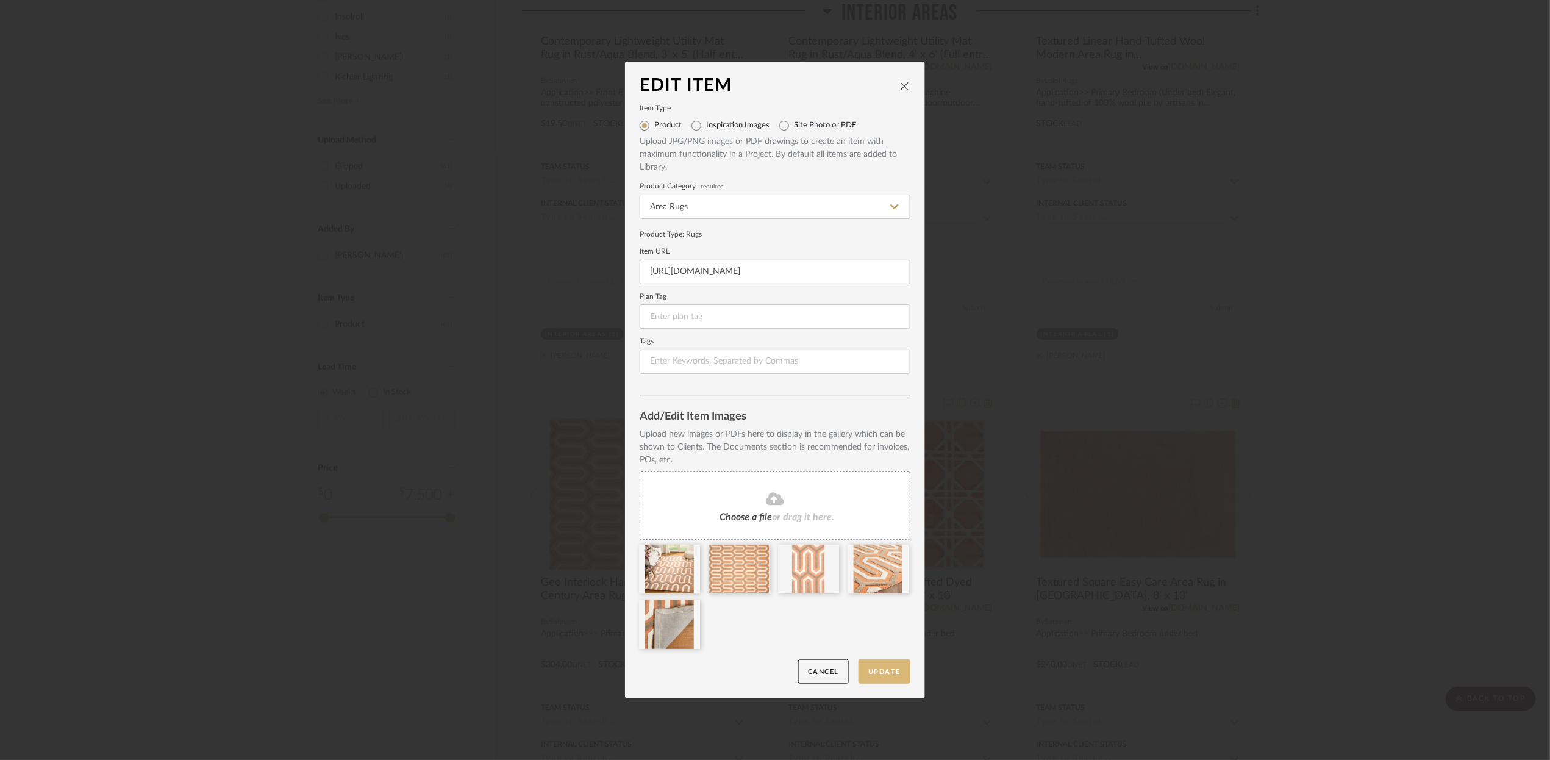
click at [866, 668] on button "Update" at bounding box center [885, 671] width 52 height 25
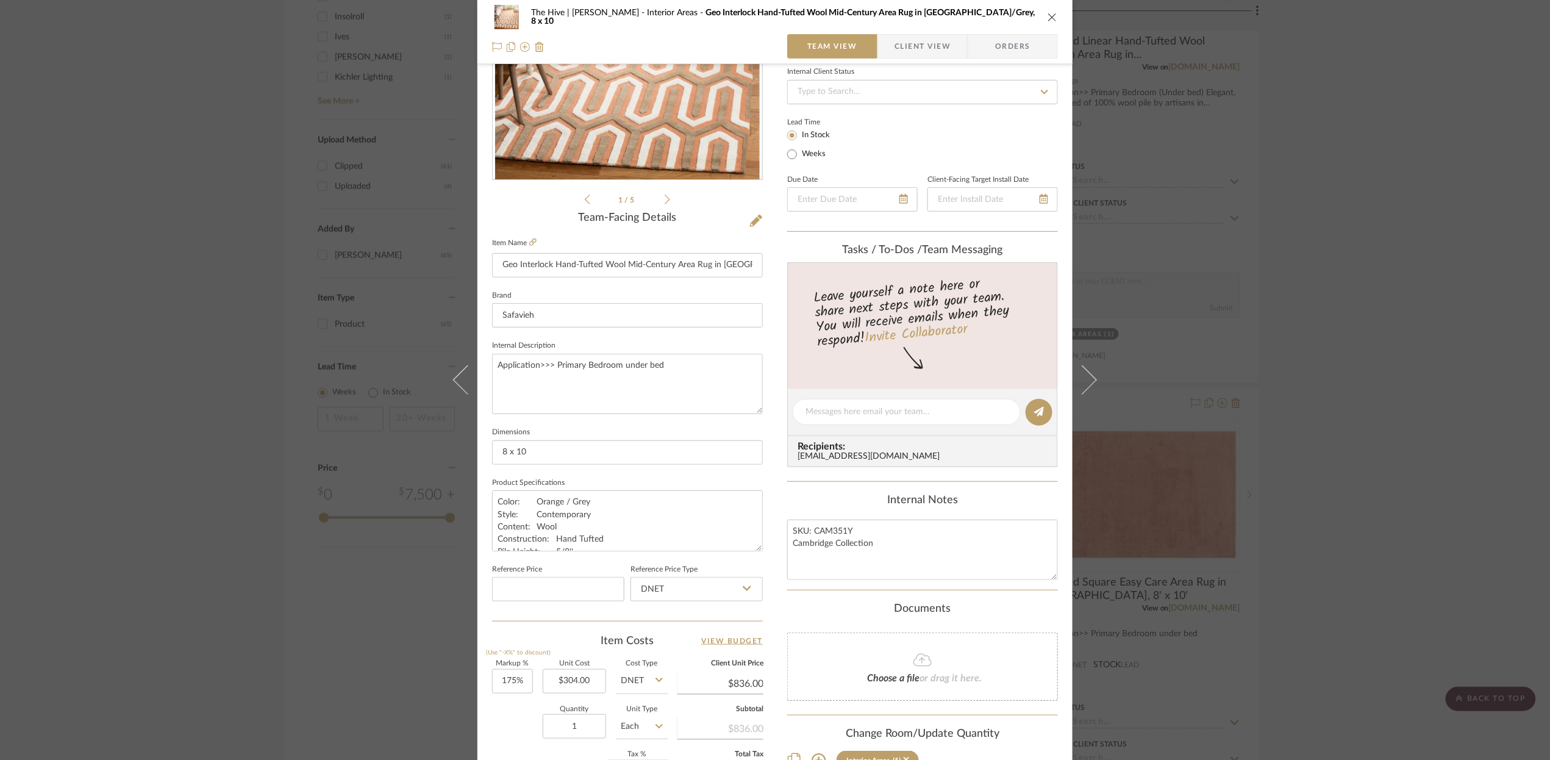
scroll to position [373, 0]
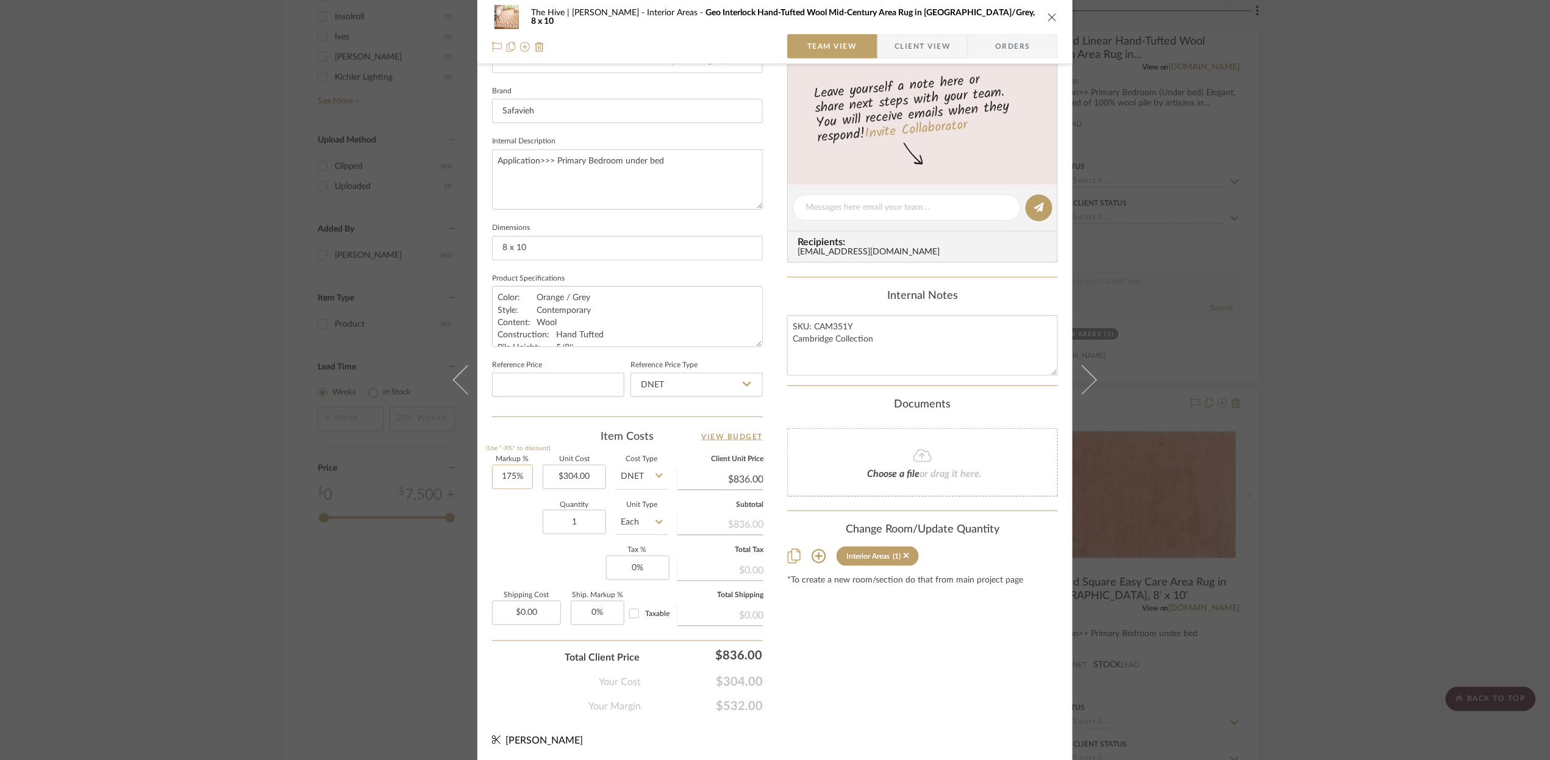
click at [502, 475] on input "175%" at bounding box center [512, 477] width 41 height 24
click at [502, 475] on input "175" at bounding box center [512, 477] width 41 height 24
type input "175%"
click at [902, 656] on div "Content here copies to Client View - confirm visibility there. Show in Client D…" at bounding box center [922, 212] width 271 height 1004
click at [705, 167] on textarea "Application>>> Primary Bedroom under bed" at bounding box center [627, 179] width 271 height 60
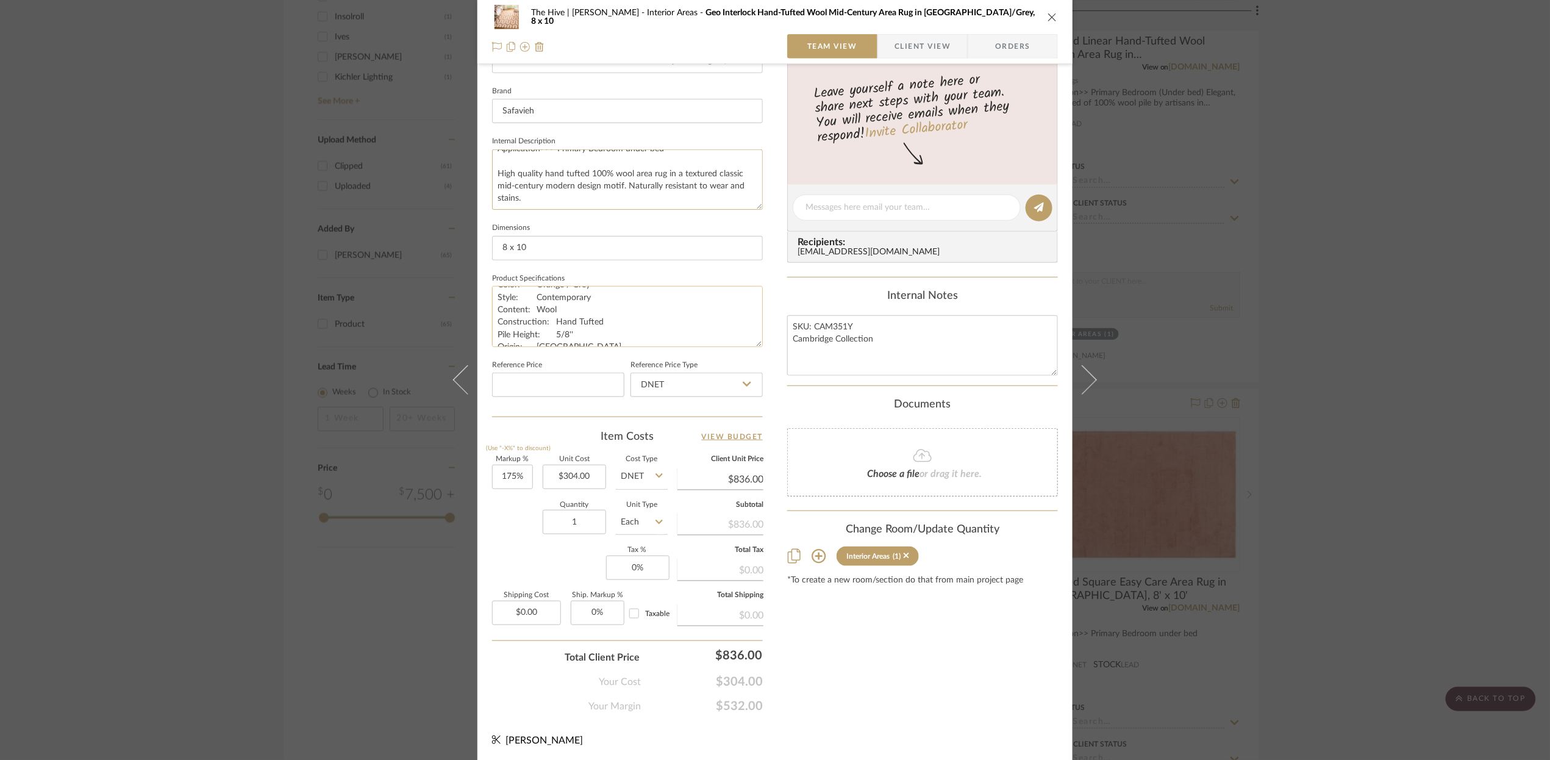
scroll to position [0, 0]
click at [547, 192] on textarea "Application>>> Primary Bedroom under bed High quality hand tufted 100% wool are…" at bounding box center [627, 179] width 271 height 60
type textarea "Application>>> Primary Bedroom under bed High quality hand tufted 100% wool are…"
click at [503, 249] on input "8 x 10" at bounding box center [627, 248] width 271 height 24
type input "8 x 10"
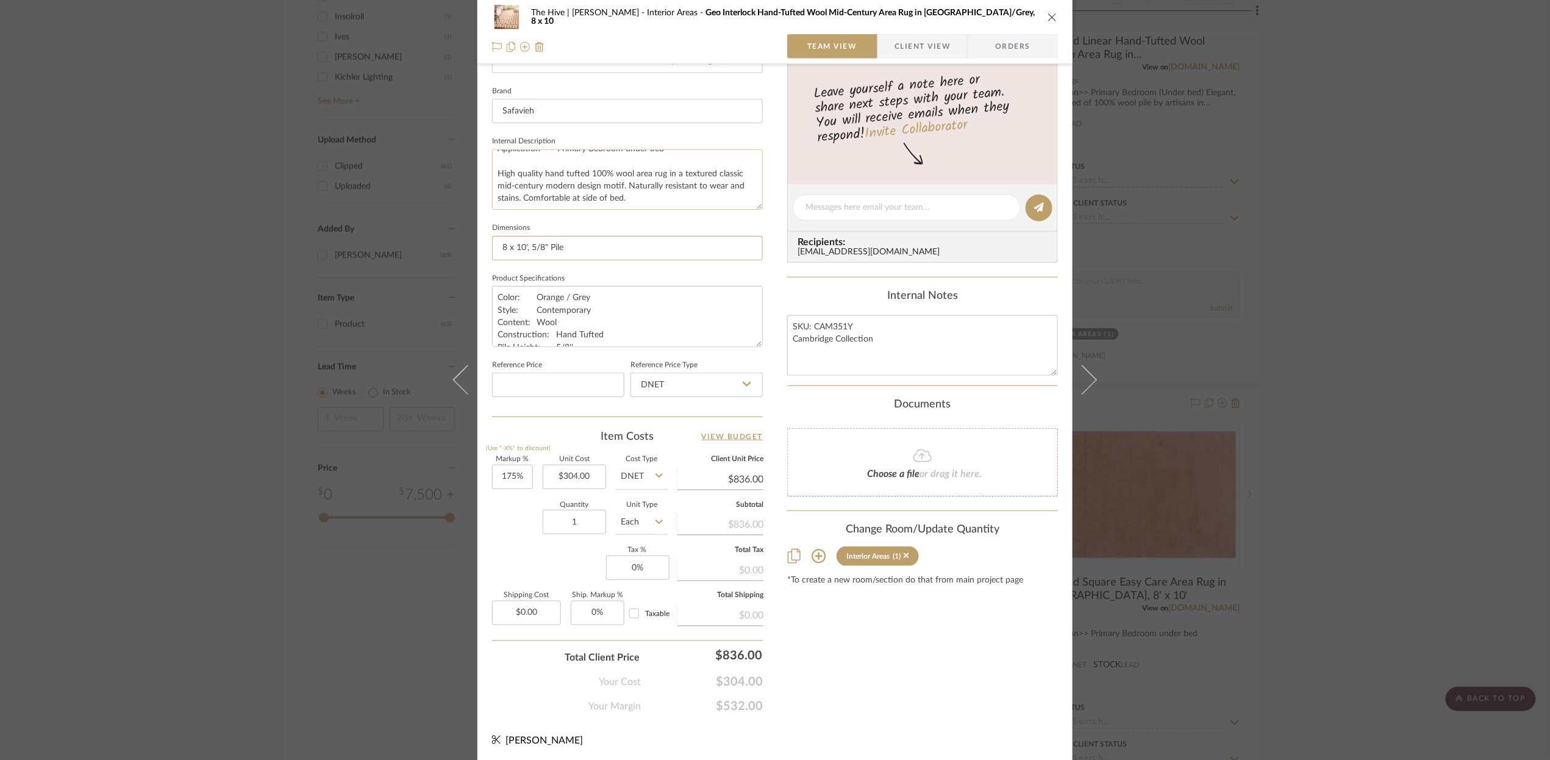
type input "8 x 10', 5/8" Pile"
click at [568, 179] on textarea "Application>>> Primary Bedroom under bed High quality hand tufted 100% wool are…" at bounding box center [627, 179] width 271 height 60
click at [542, 173] on textarea "Application>>> Primary Bedroom under bed High quality hand tufted 100% wool are…" at bounding box center [627, 179] width 271 height 60
type textarea "Application>>> Primary Bedroom under bed High quality mid-pile hand tufted 100%…"
click at [929, 688] on div "Content here copies to Client View - confirm visibility there. Show in Client D…" at bounding box center [922, 212] width 271 height 1004
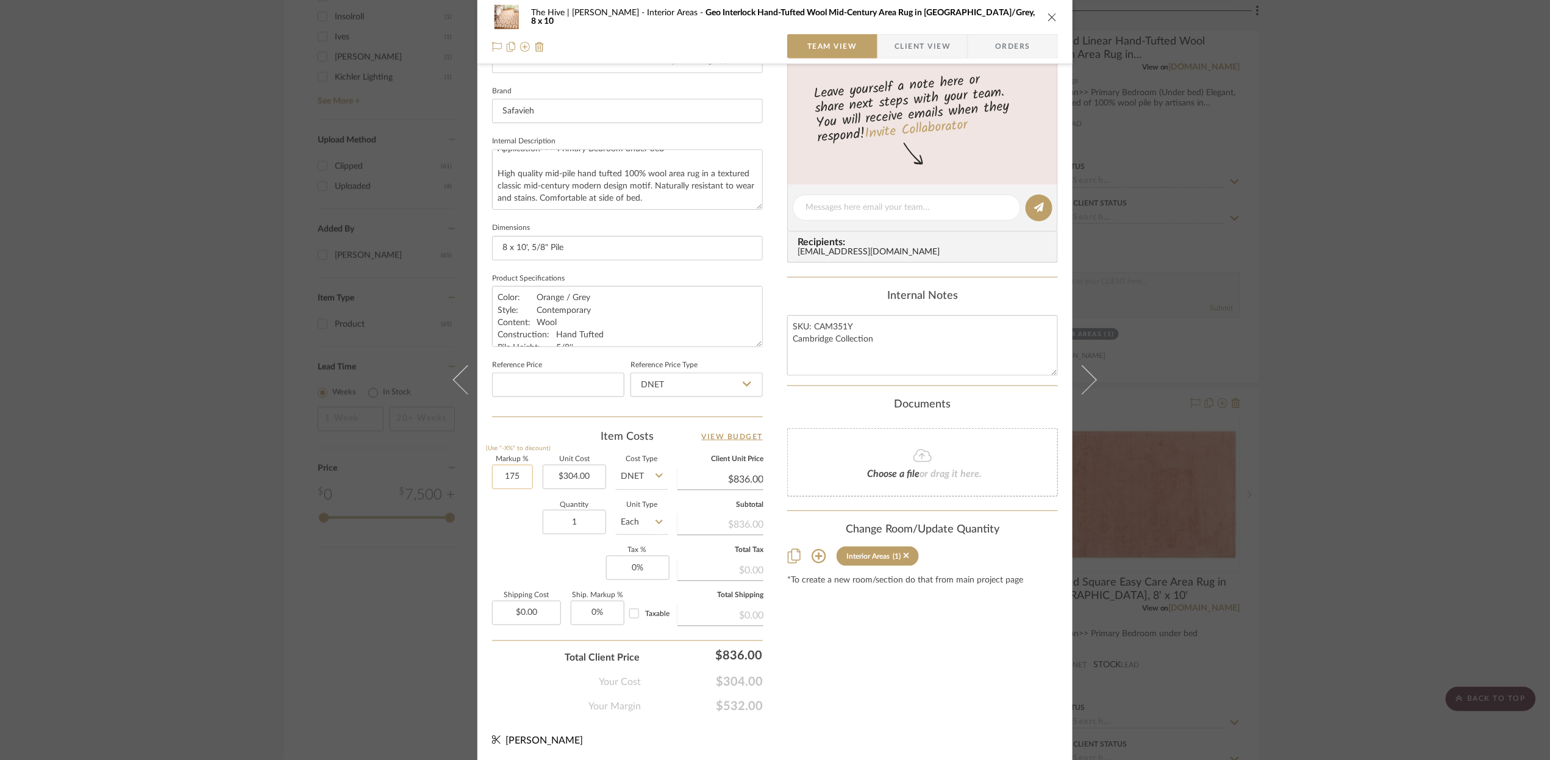
click at [502, 474] on input "175" at bounding box center [512, 477] width 41 height 24
type input "200%"
type input "304.00"
type input "$912.00"
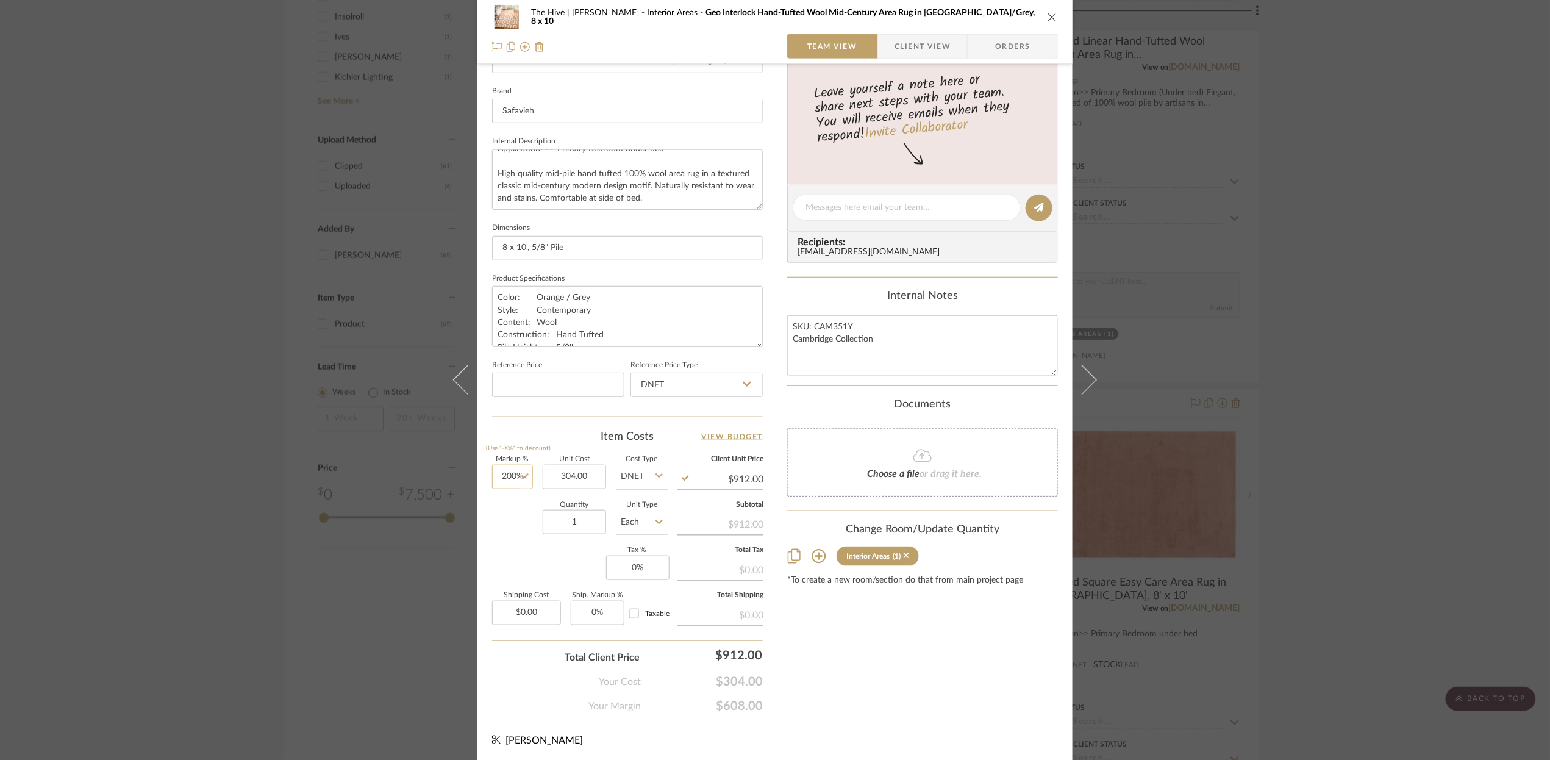
type input "200"
type input "$304.00"
click at [501, 476] on input "200" at bounding box center [512, 477] width 41 height 24
type input "180%"
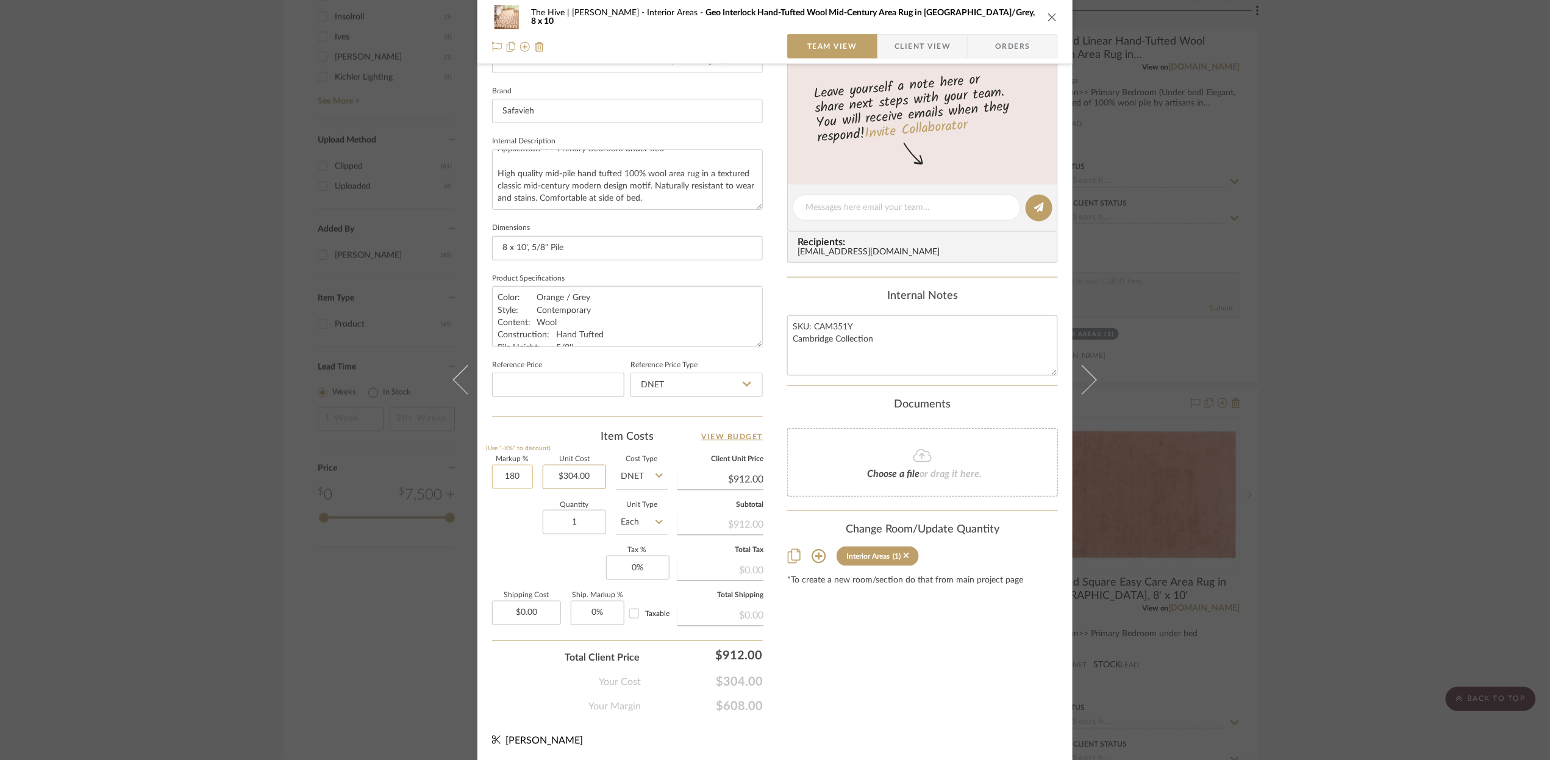
type input "304.00"
type input "$851.20"
type input "180"
type input "$304.00"
click at [510, 473] on input "180" at bounding box center [512, 477] width 41 height 24
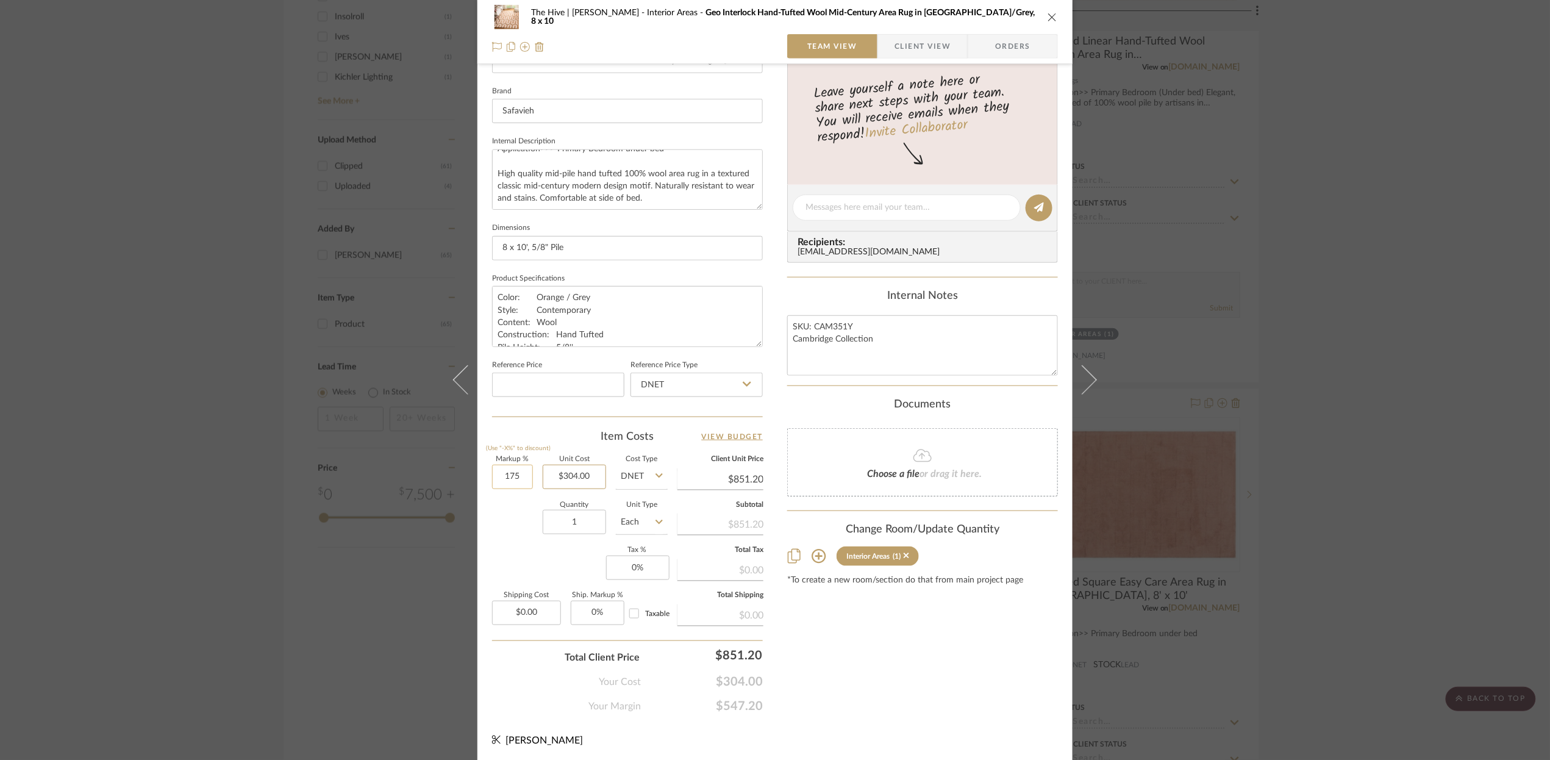
type input "175%"
type input "304.00"
type input "$836.00"
type input "$304.00"
click at [901, 659] on div "Content here copies to Client View - confirm visibility there. Show in Client D…" at bounding box center [922, 212] width 271 height 1004
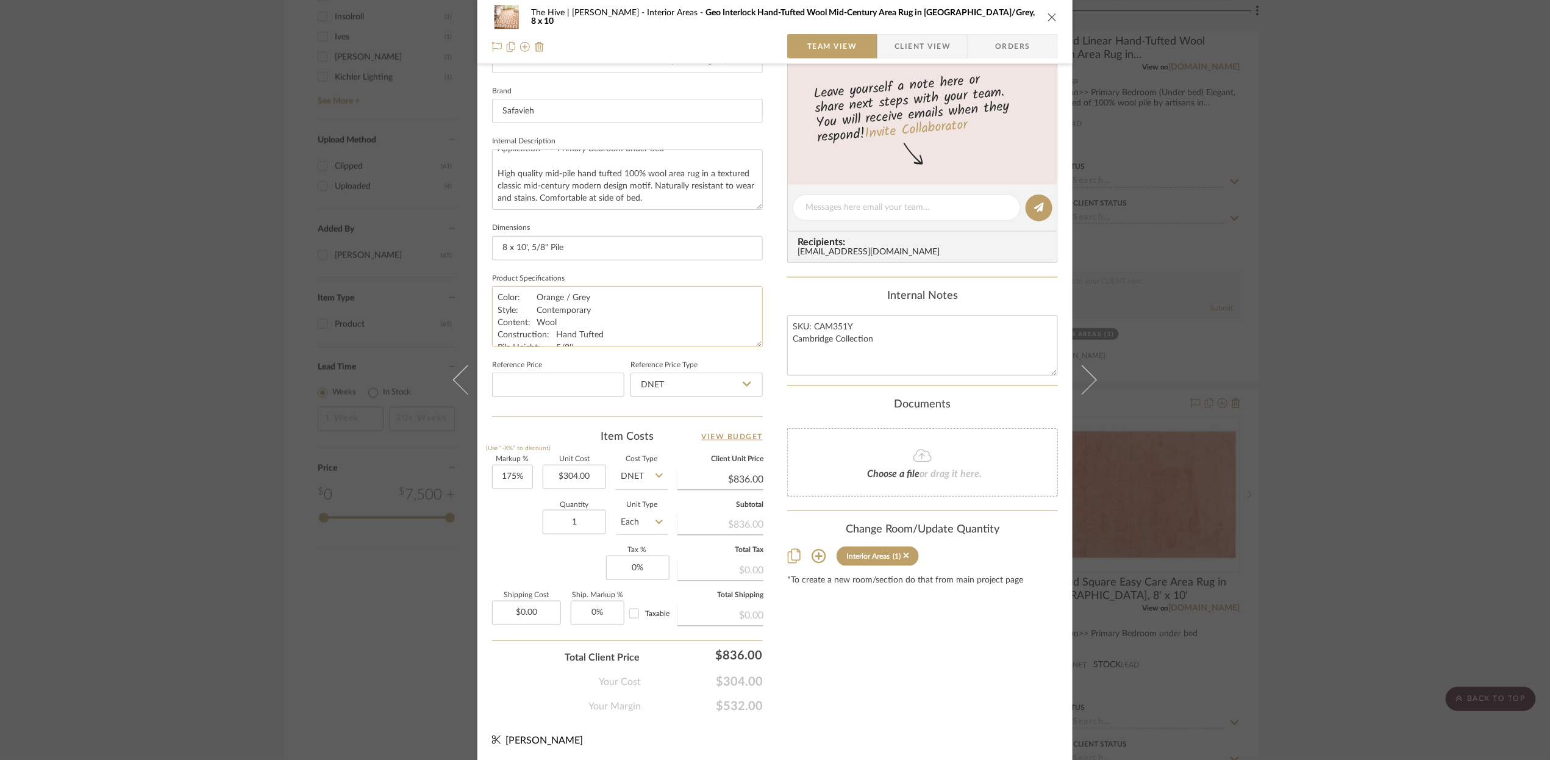
scroll to position [370, 0]
click at [595, 310] on textarea "Color: Orange / Grey Style: Contemporary Content: Wool Construction: Hand Tufte…" at bounding box center [627, 320] width 271 height 60
type textarea "Color: Orange / Grey Style: Contemporary, Mid-Century Modern Content: Wool Cons…"
click at [909, 44] on span "Client View" at bounding box center [923, 46] width 56 height 24
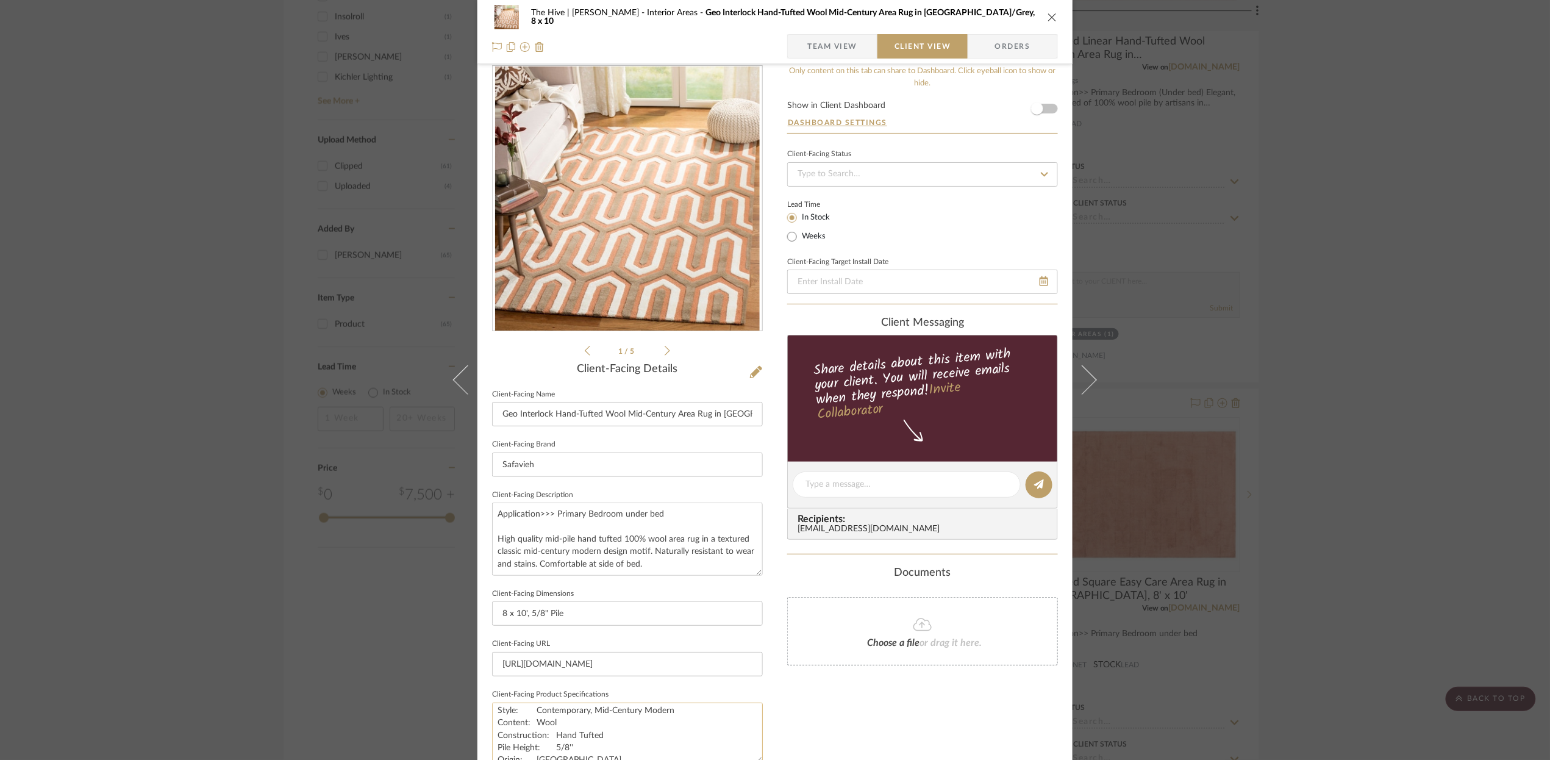
scroll to position [24, 0]
click at [665, 350] on icon at bounding box center [667, 351] width 5 height 10
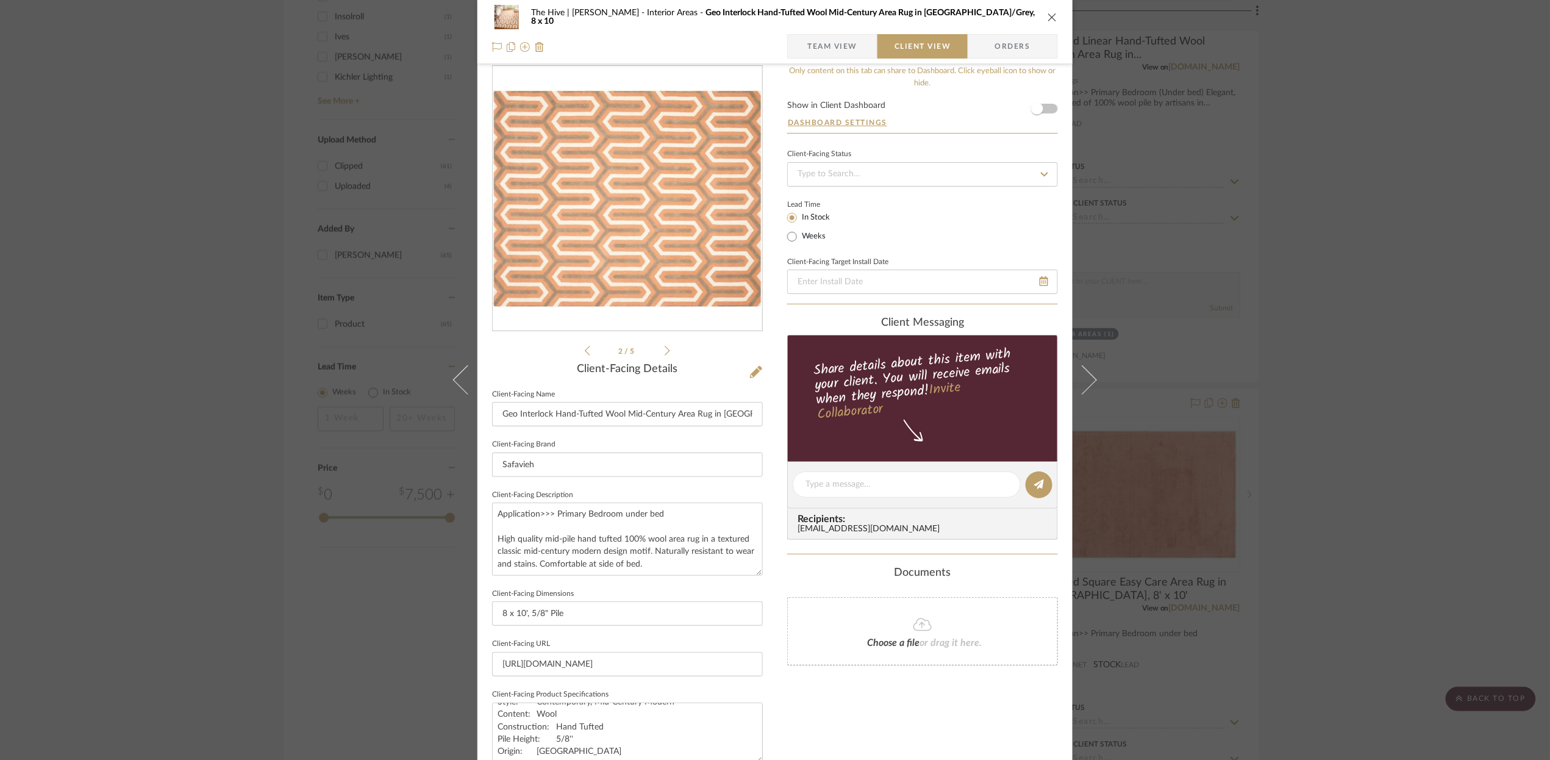
click at [585, 349] on icon at bounding box center [587, 350] width 5 height 11
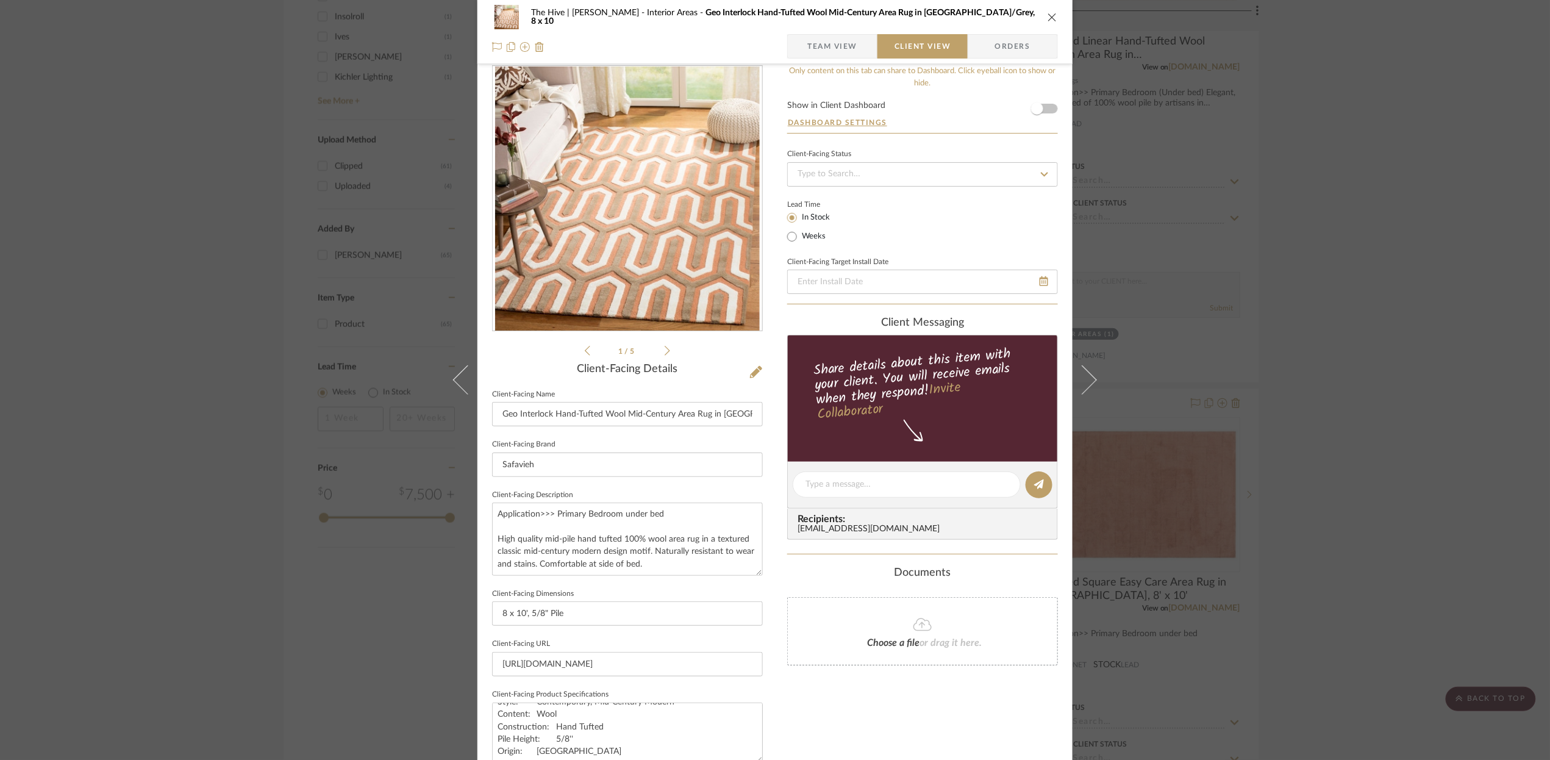
click at [819, 43] on span "Team View" at bounding box center [832, 46] width 50 height 24
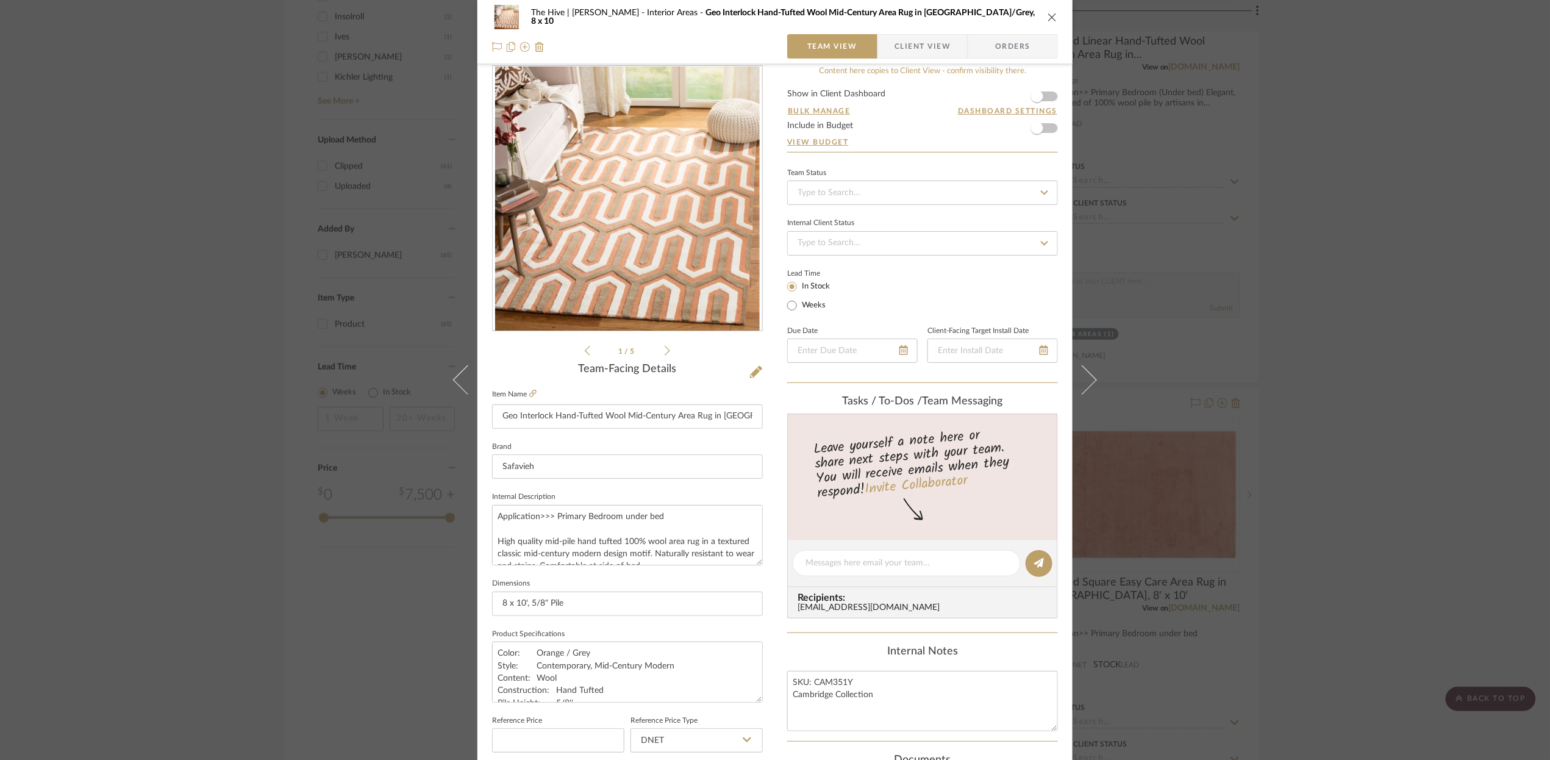
click at [905, 43] on span "Client View" at bounding box center [923, 46] width 56 height 24
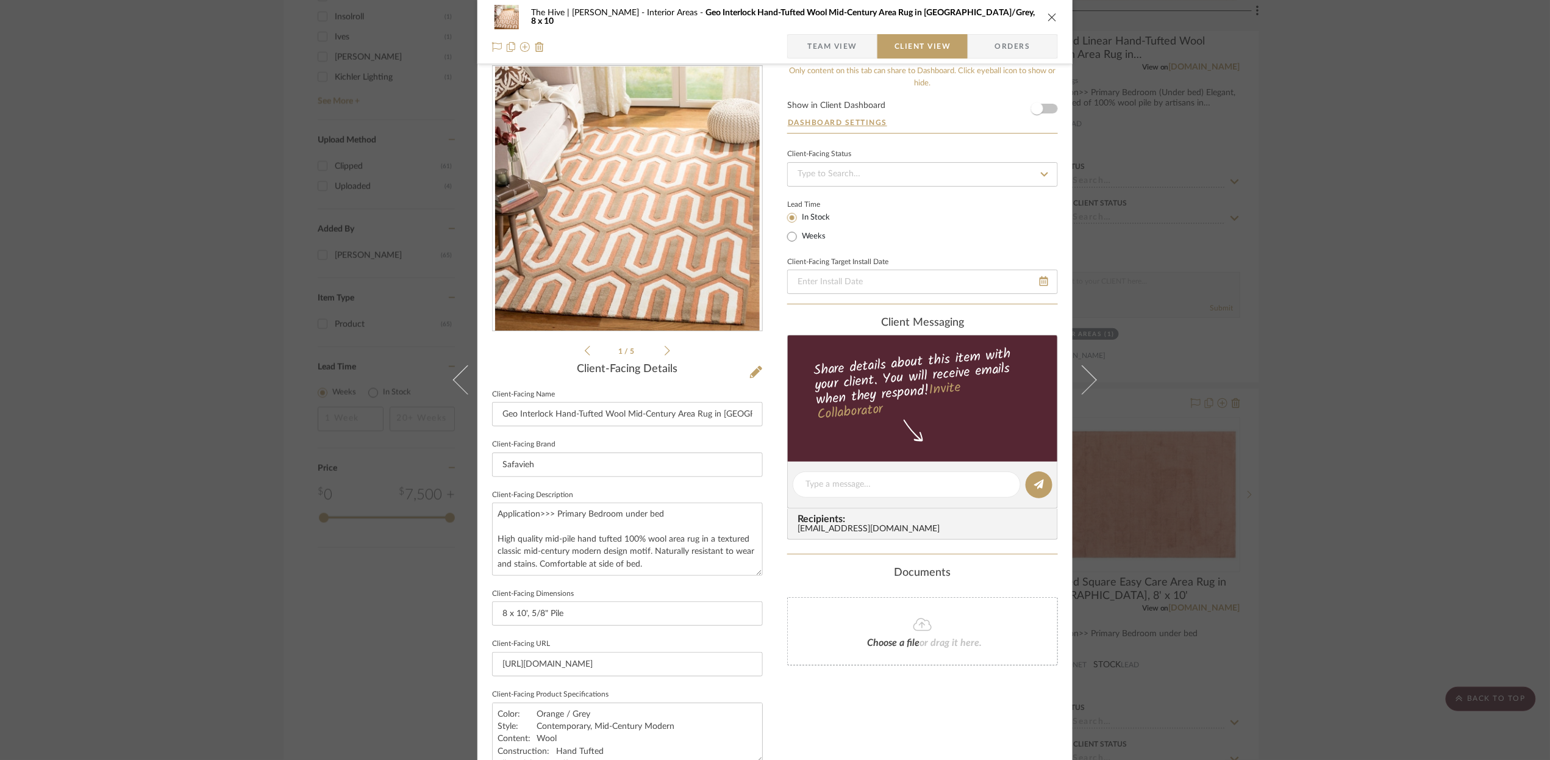
click at [1048, 16] on icon "close" at bounding box center [1053, 17] width 10 height 10
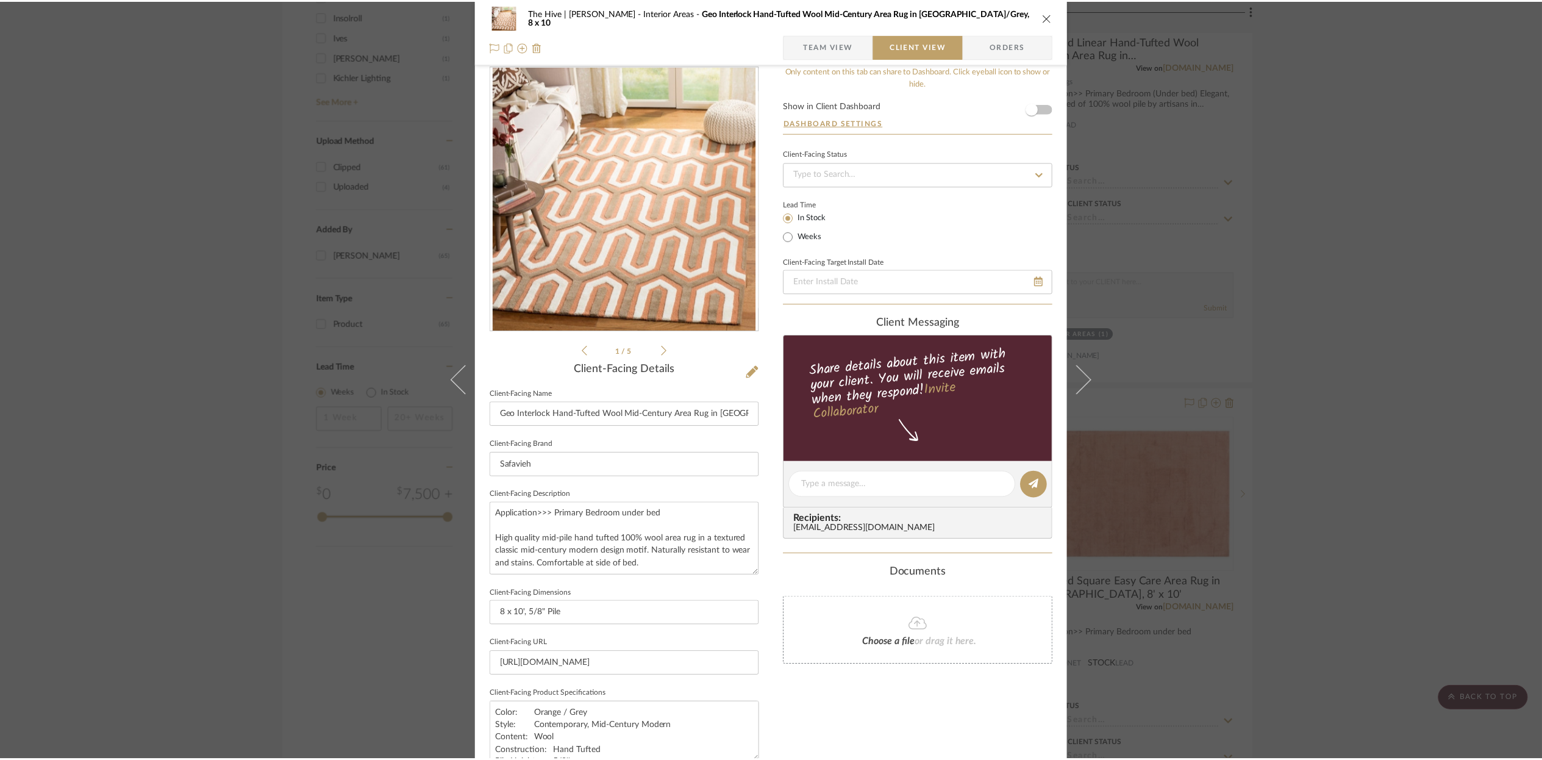
scroll to position [1680, 0]
